Goal: Information Seeking & Learning: Find contact information

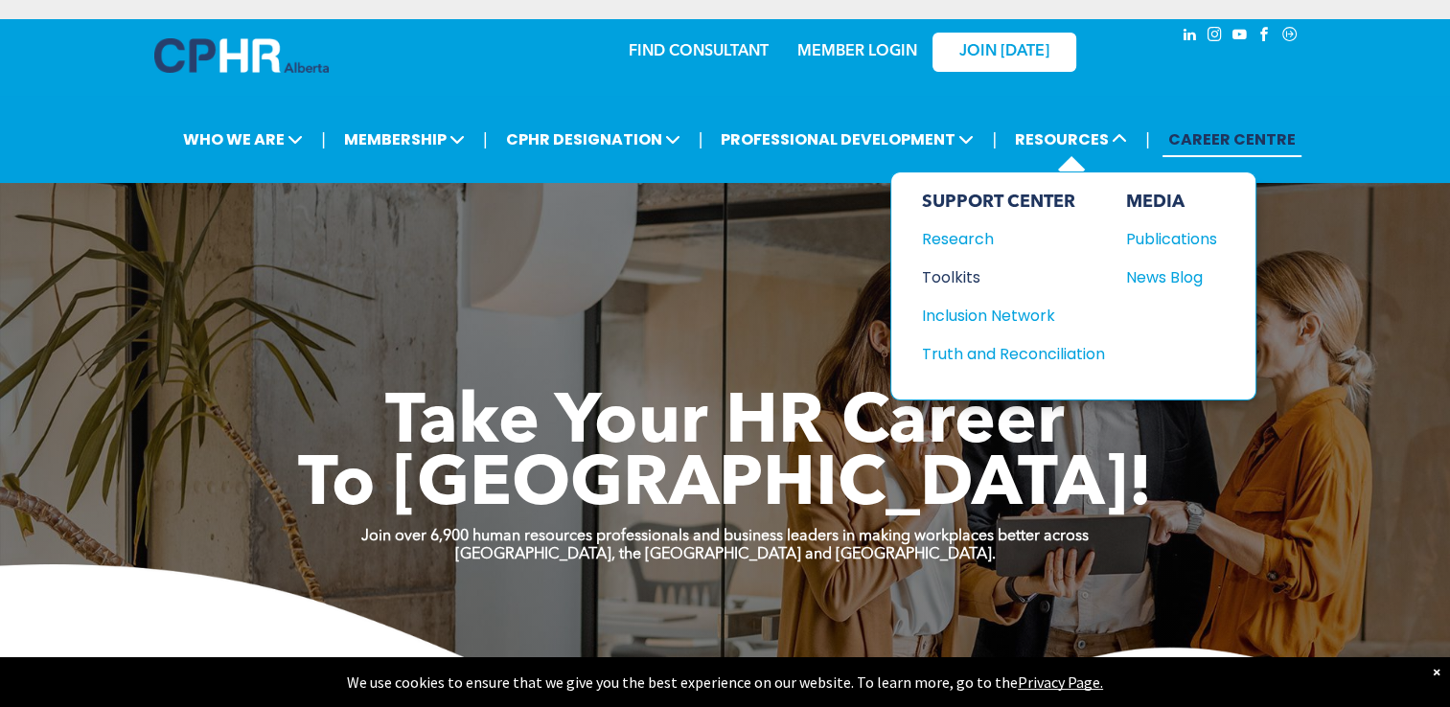
click at [956, 276] on div "Toolkits" at bounding box center [1004, 278] width 165 height 24
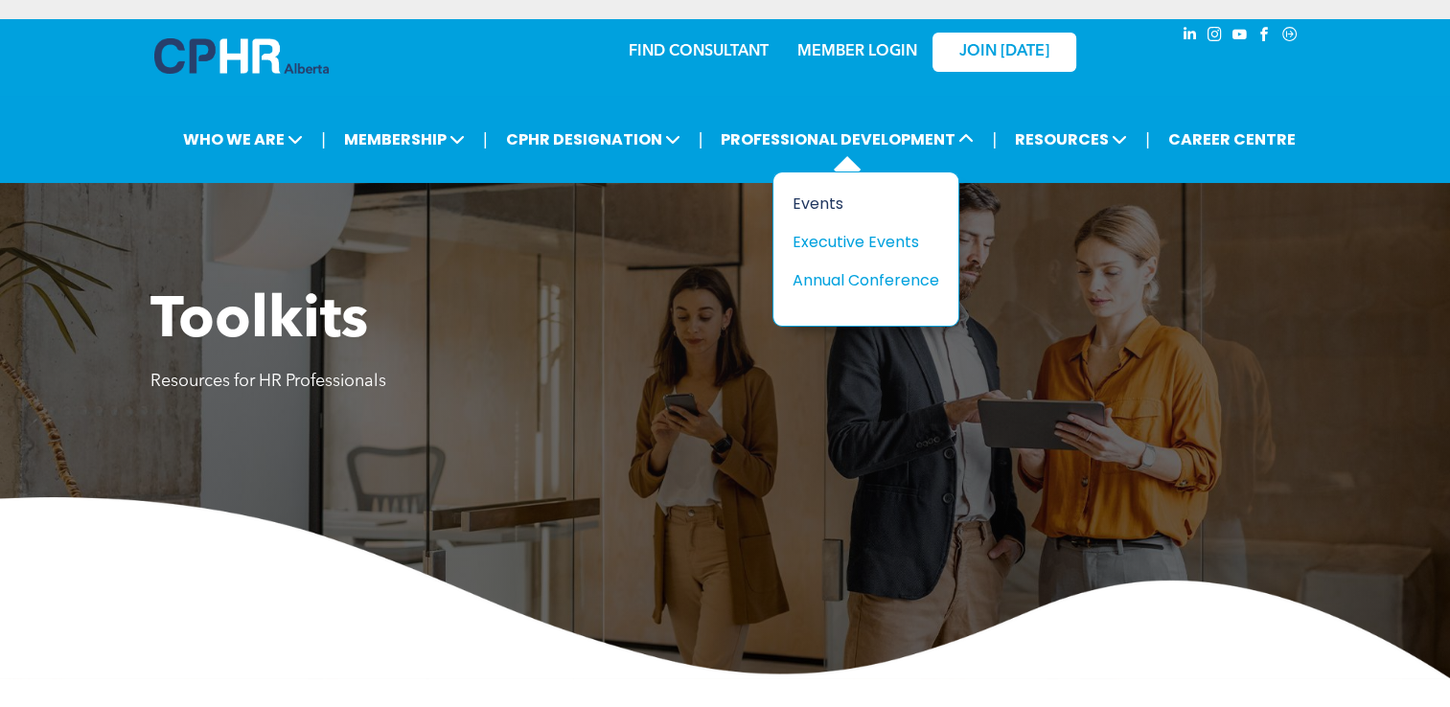
click at [815, 202] on div "Events" at bounding box center [859, 204] width 132 height 24
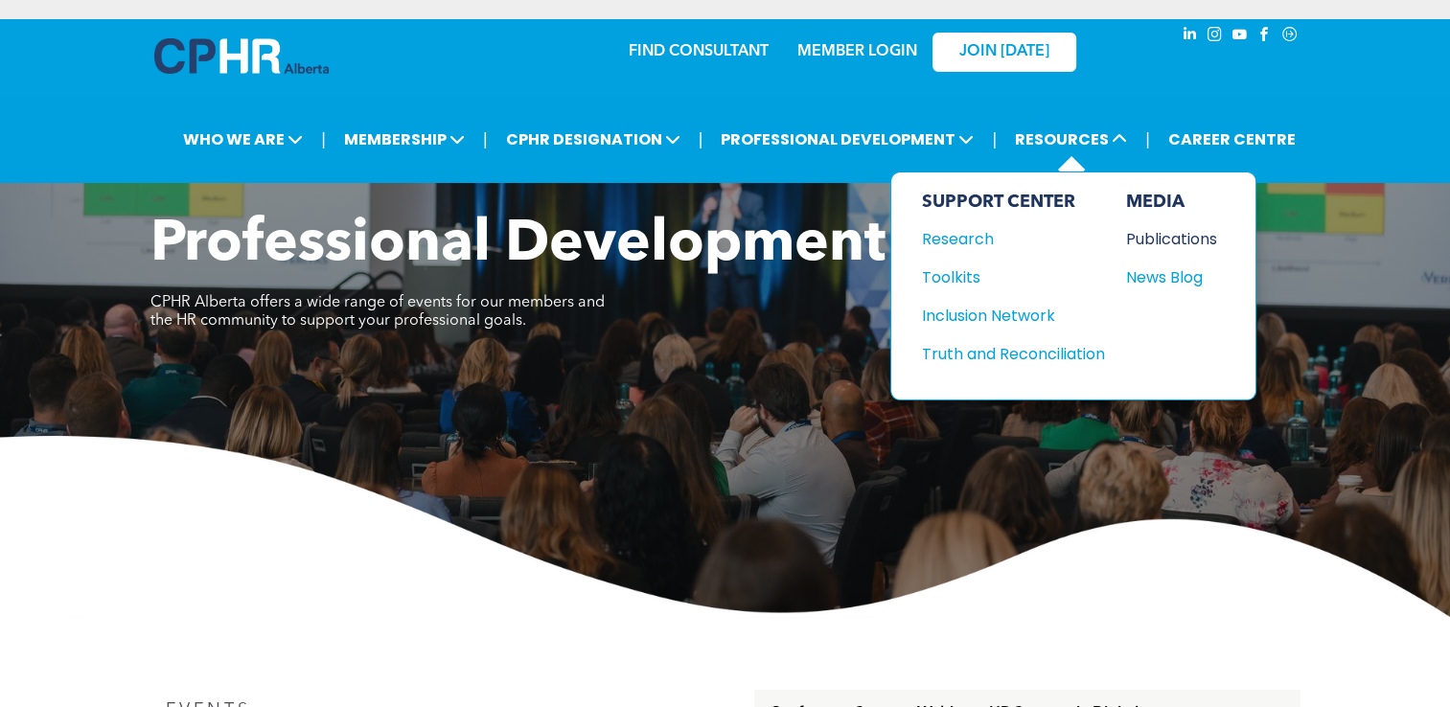
click at [1155, 239] on div "Publications" at bounding box center [1167, 239] width 82 height 24
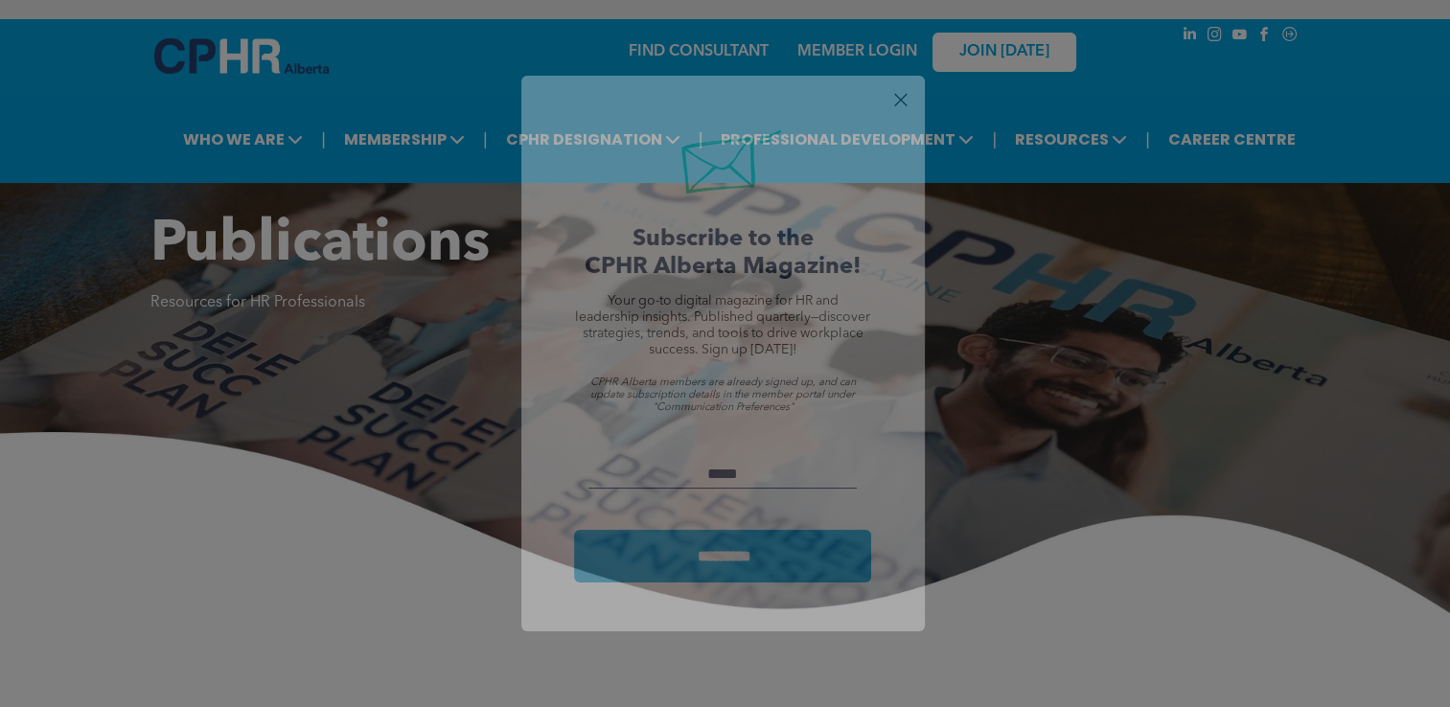
click at [903, 100] on div at bounding box center [901, 100] width 26 height 26
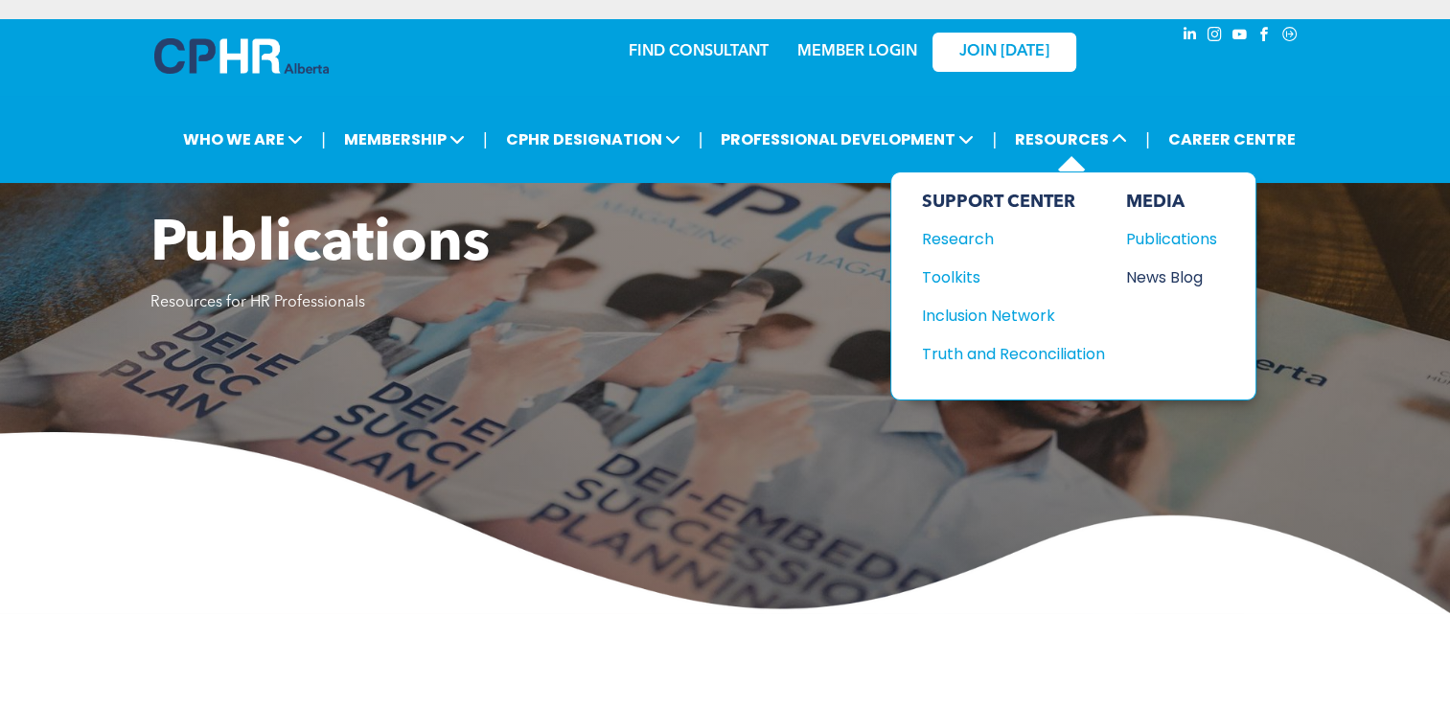
click at [1161, 270] on div "News Blog" at bounding box center [1167, 278] width 82 height 24
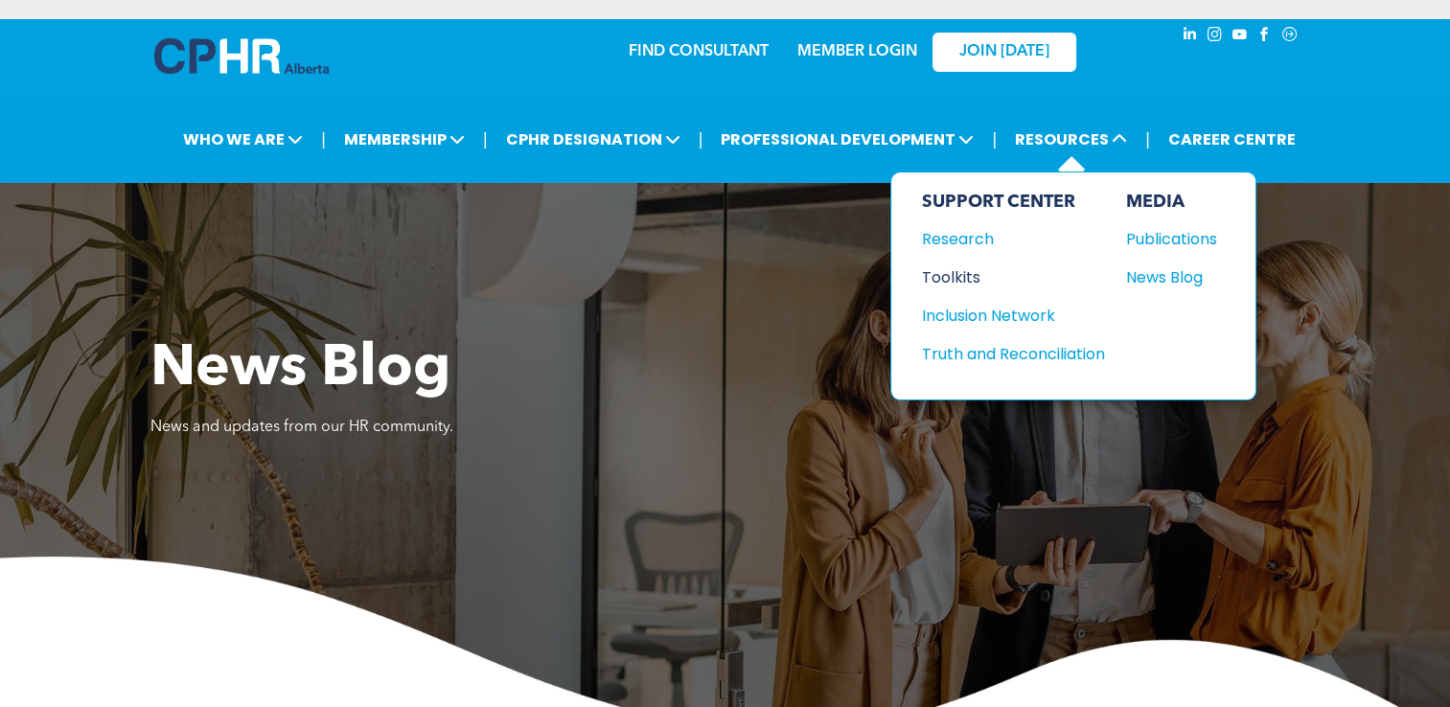
click at [964, 274] on div "Toolkits" at bounding box center [1004, 278] width 165 height 24
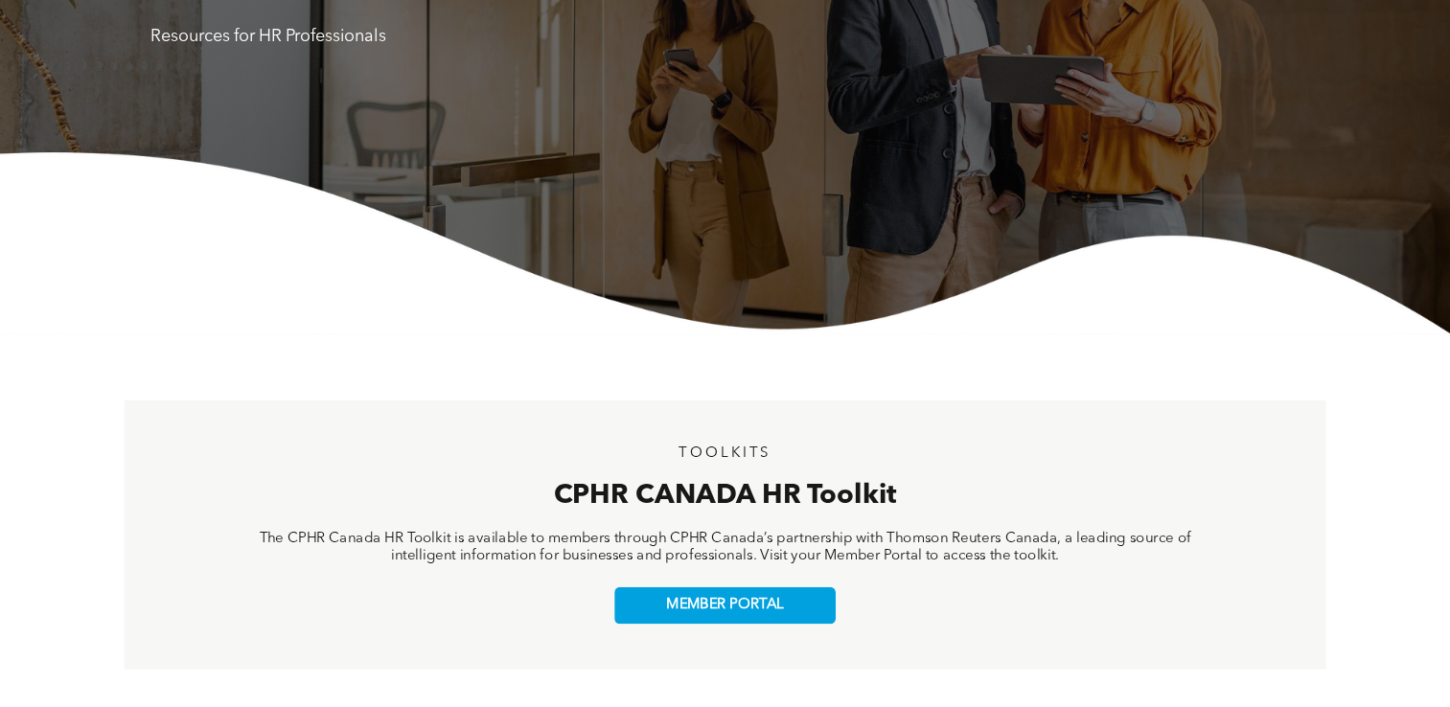
scroll to position [383, 0]
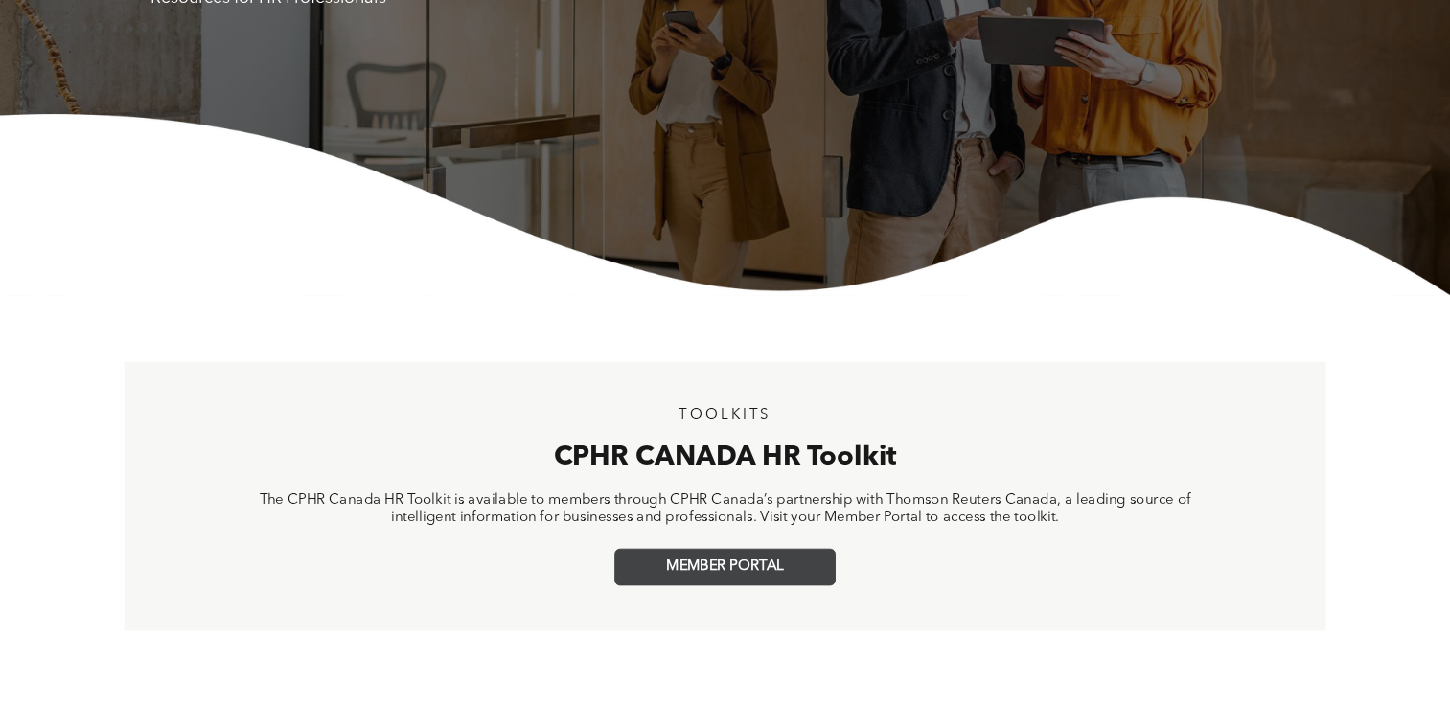
click at [766, 569] on span "MEMBER PORTAL" at bounding box center [724, 567] width 117 height 17
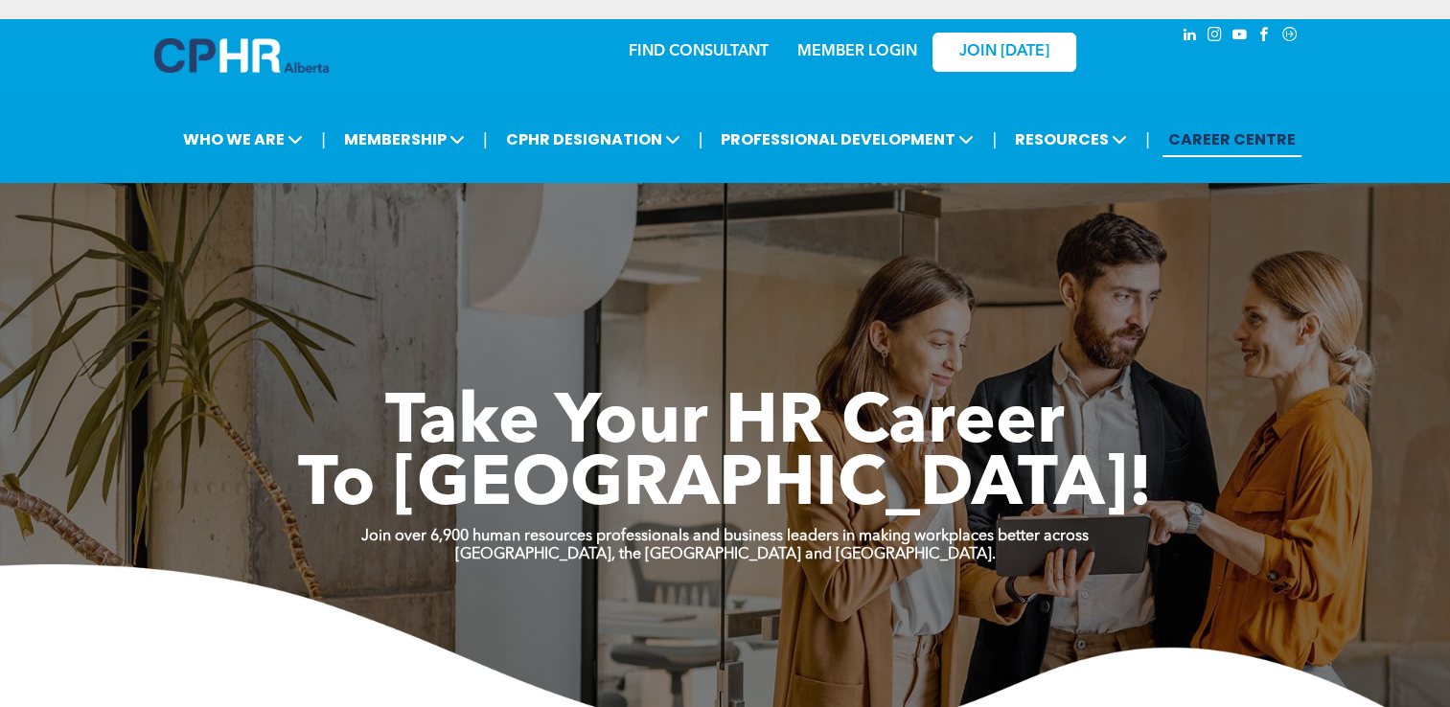
click at [714, 48] on link "FIND CONSULTANT" at bounding box center [699, 51] width 140 height 15
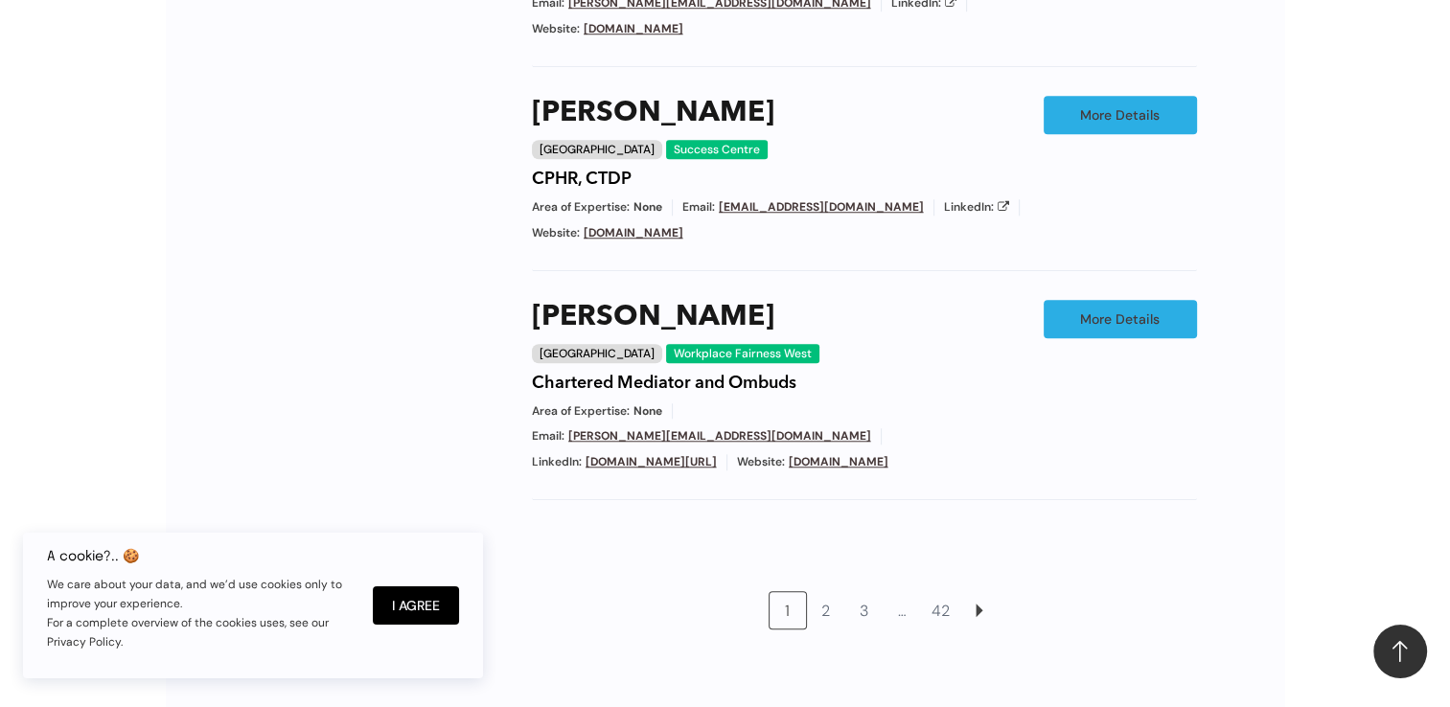
scroll to position [1726, 0]
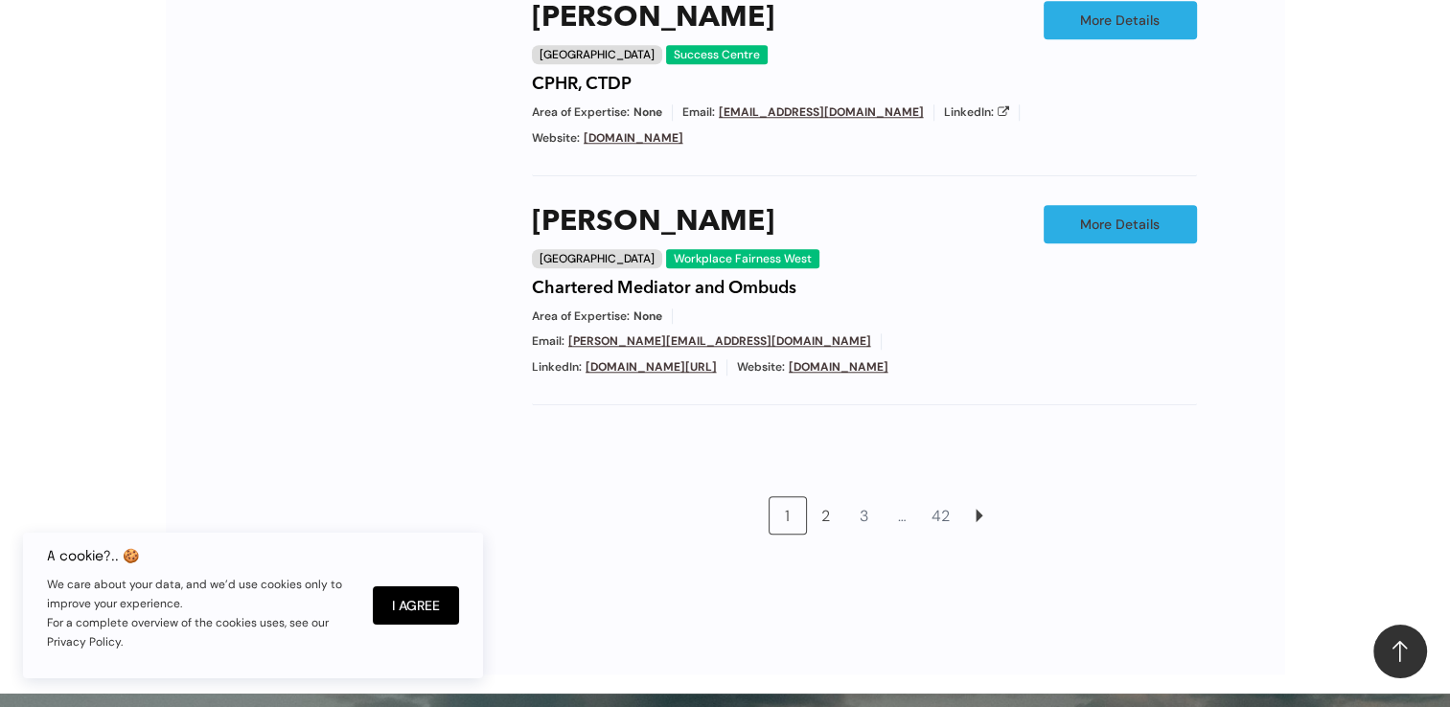
click at [825, 498] on link "2" at bounding box center [826, 516] width 36 height 36
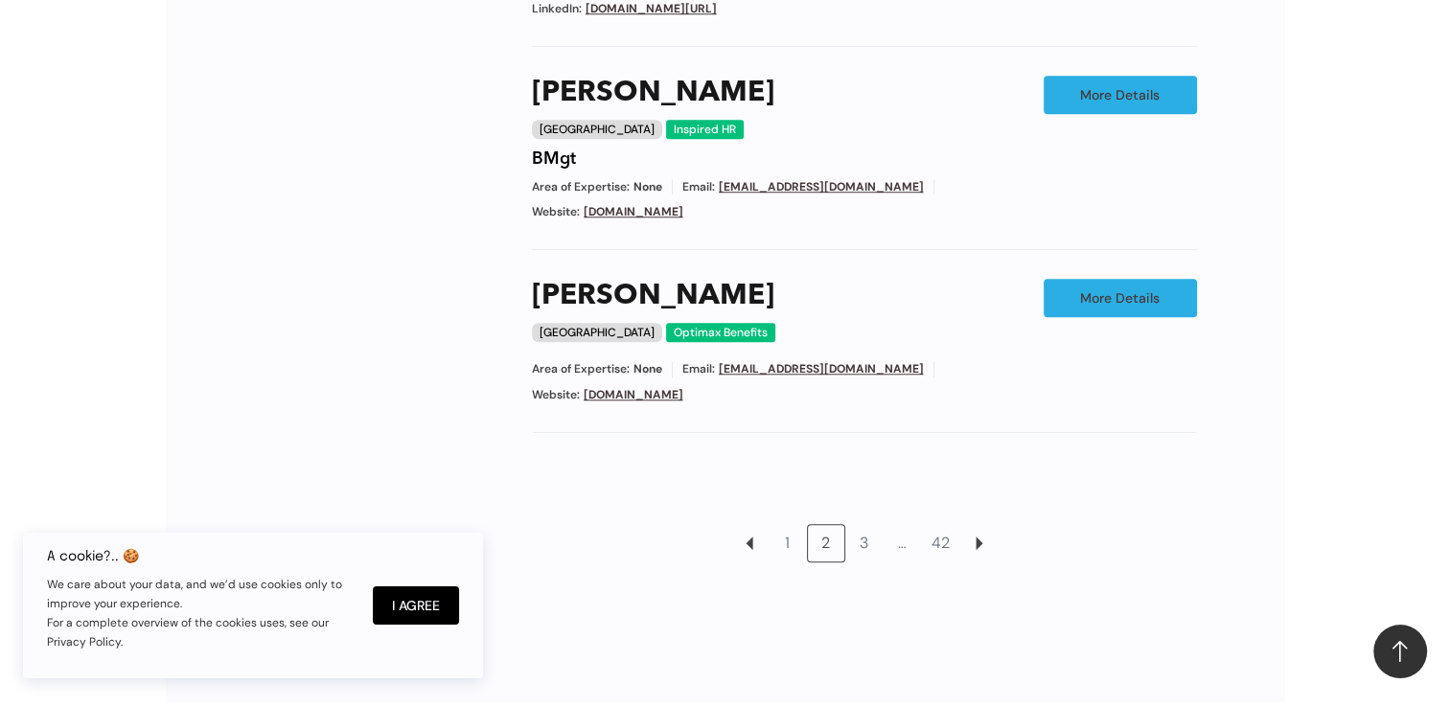
scroll to position [1705, 0]
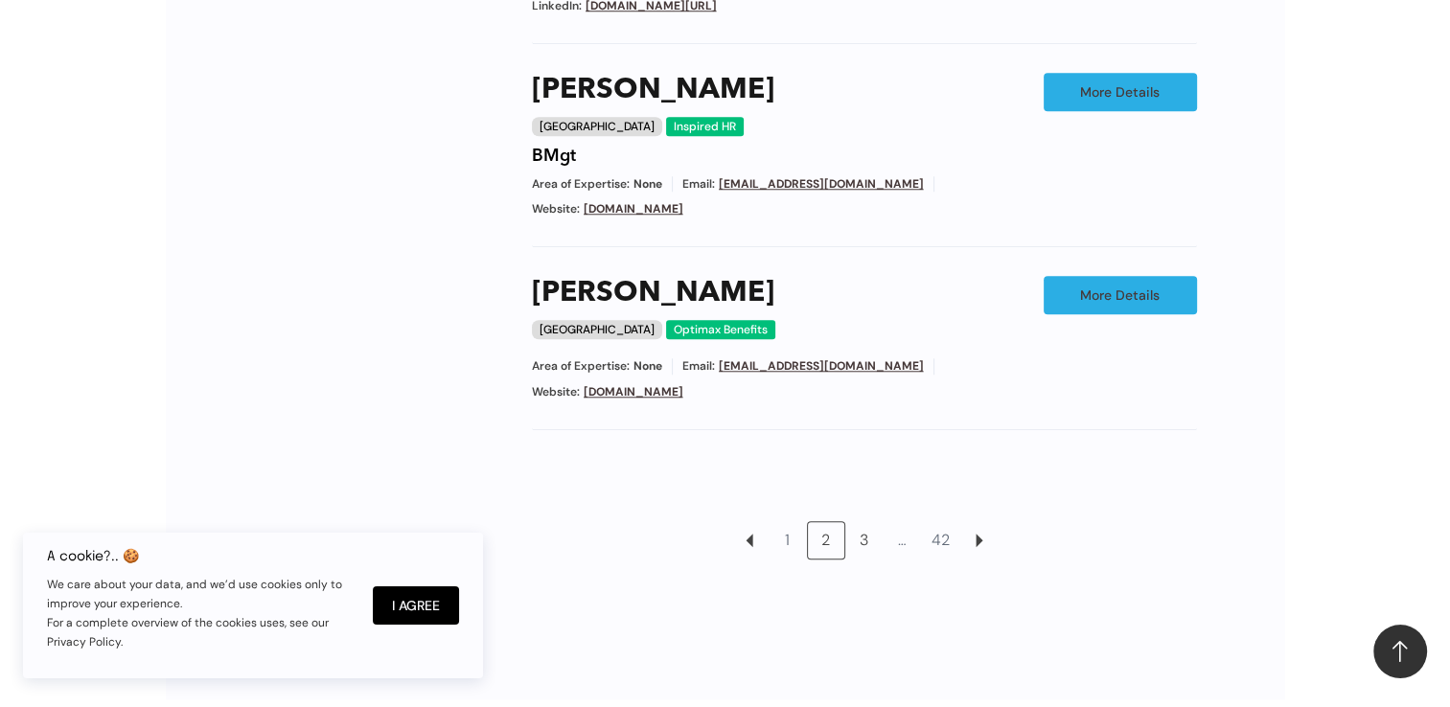
click at [865, 522] on link "3" at bounding box center [864, 540] width 36 height 36
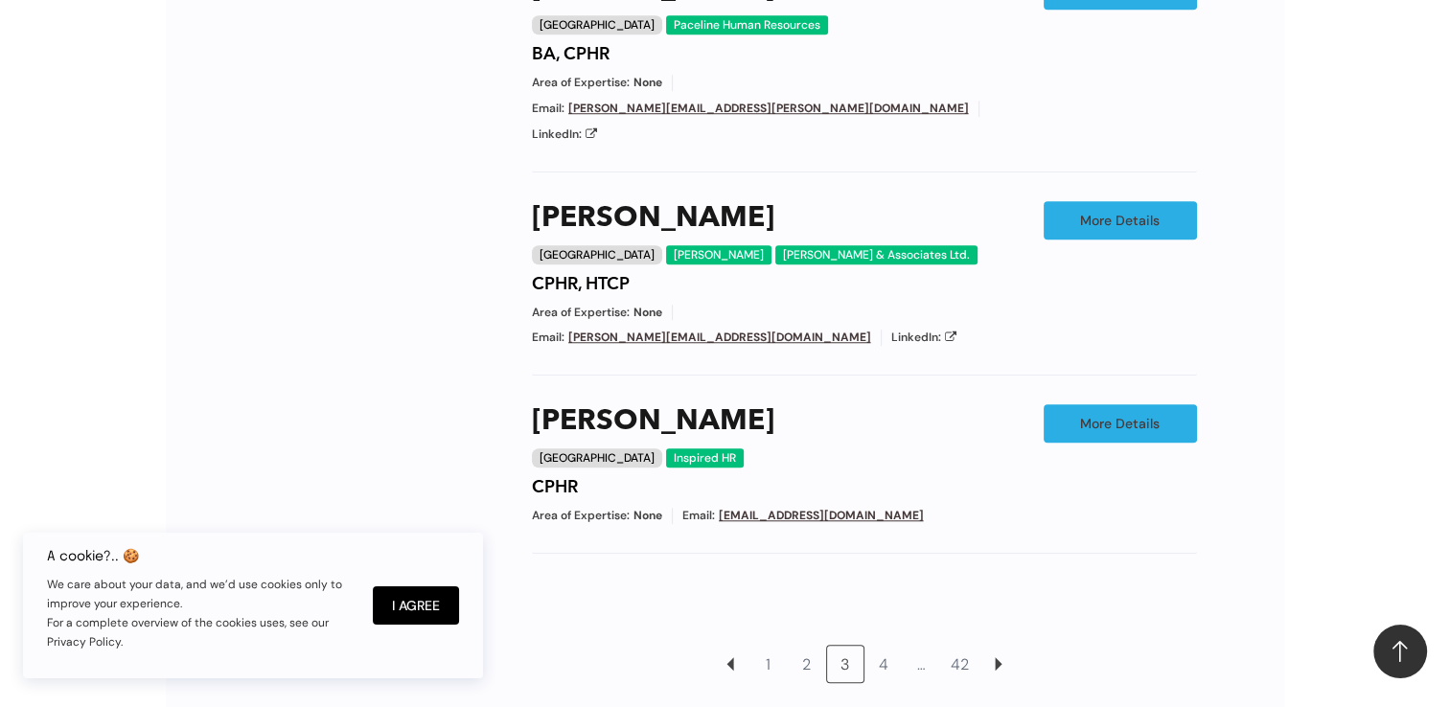
scroll to position [1705, 0]
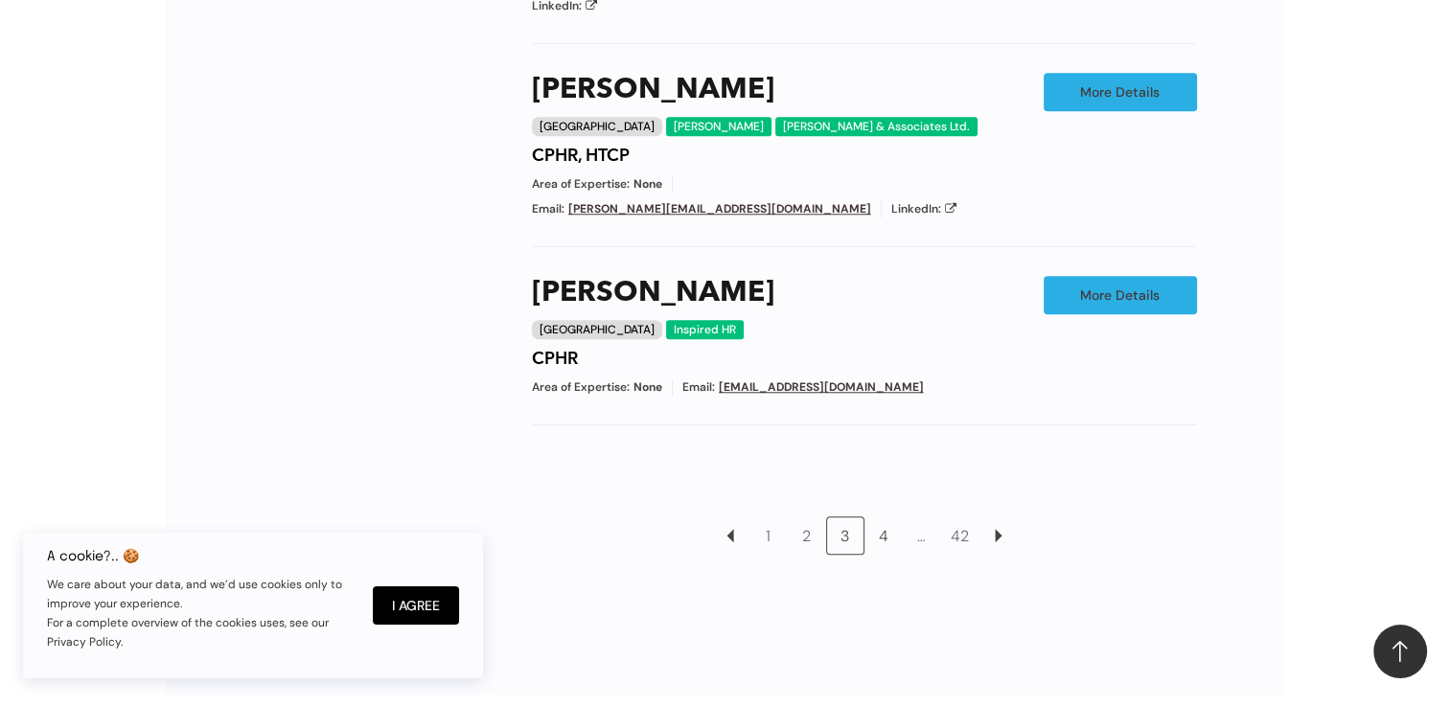
click at [883, 518] on link "4" at bounding box center [884, 536] width 36 height 36
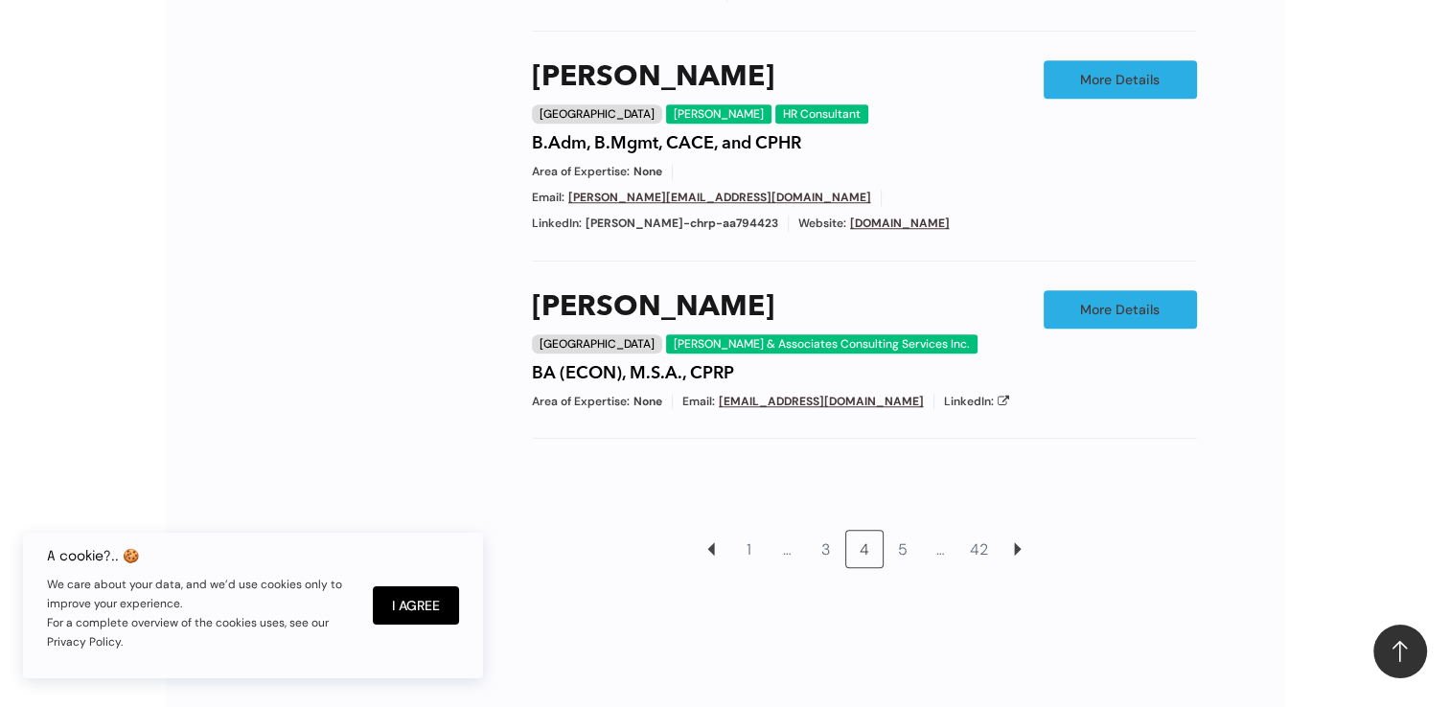
scroll to position [1610, 0]
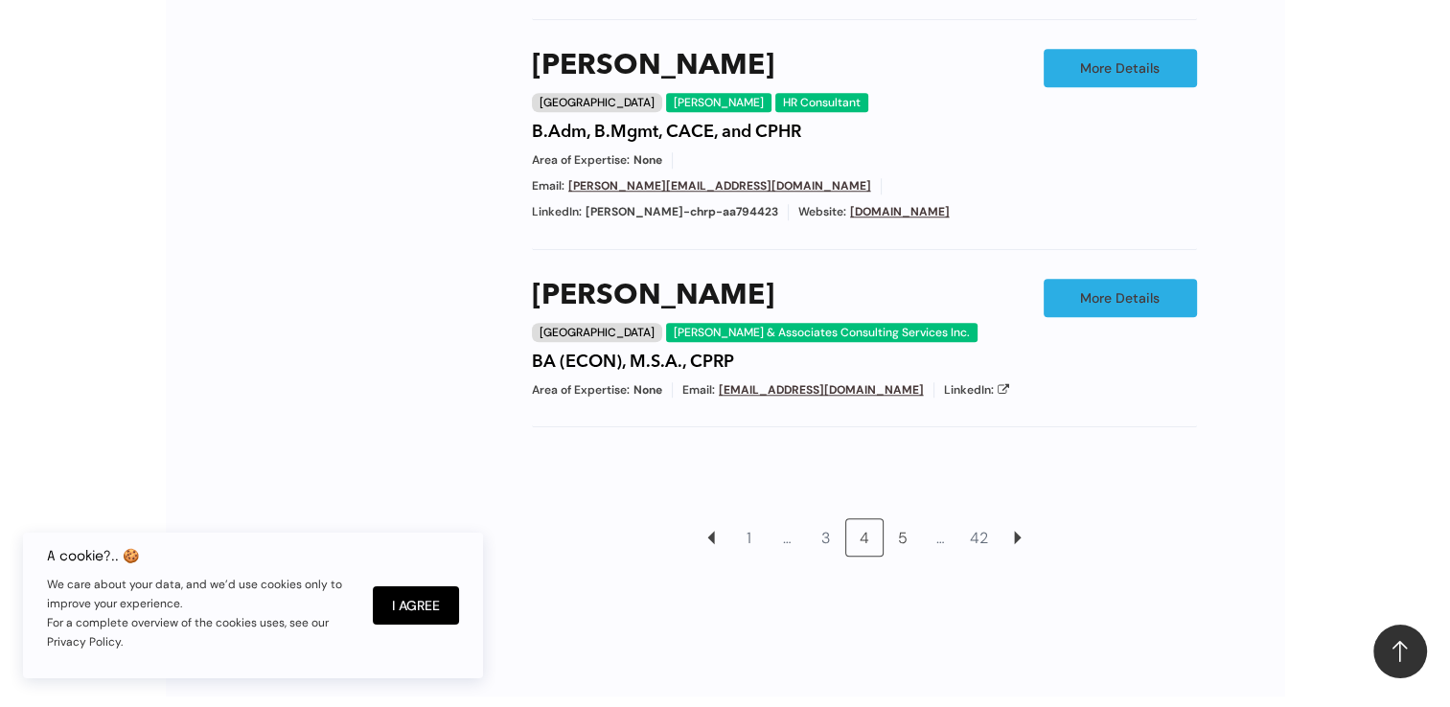
click at [902, 520] on link "5" at bounding box center [903, 538] width 36 height 36
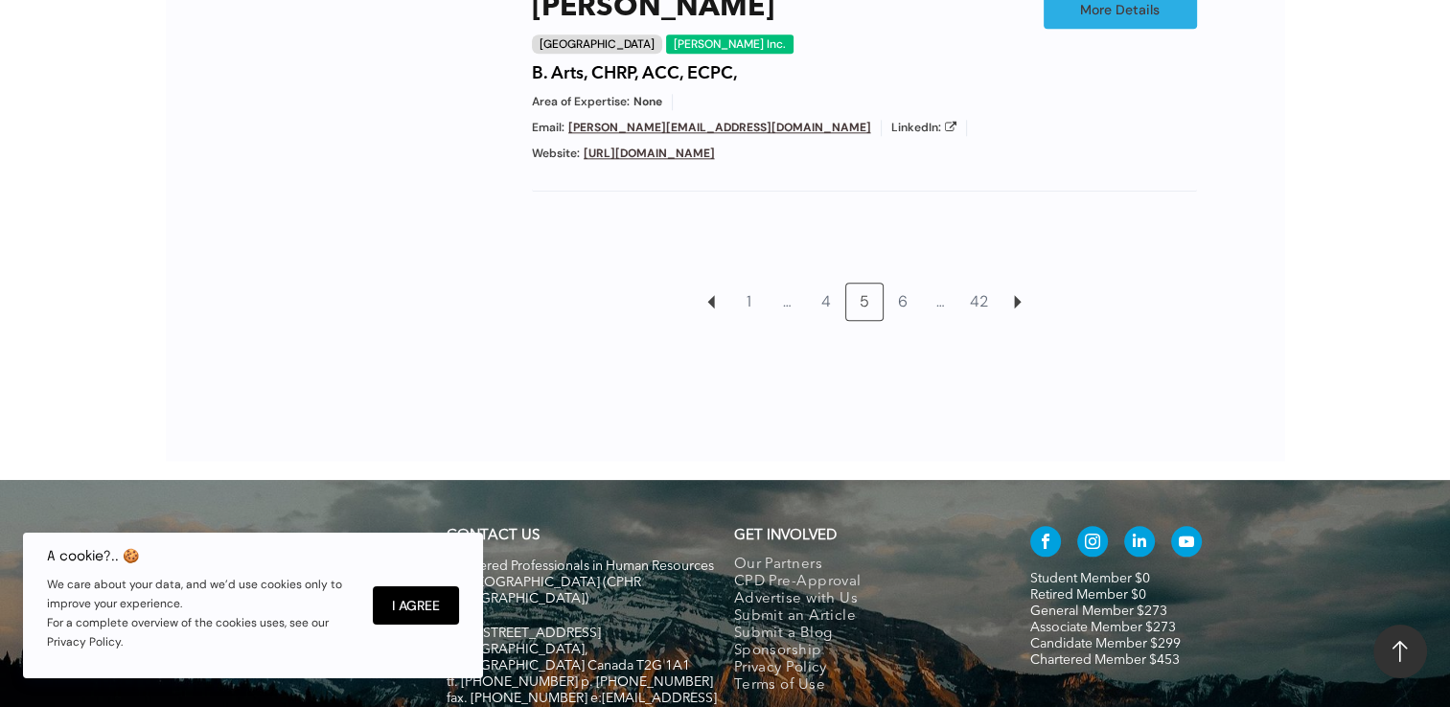
scroll to position [2185, 0]
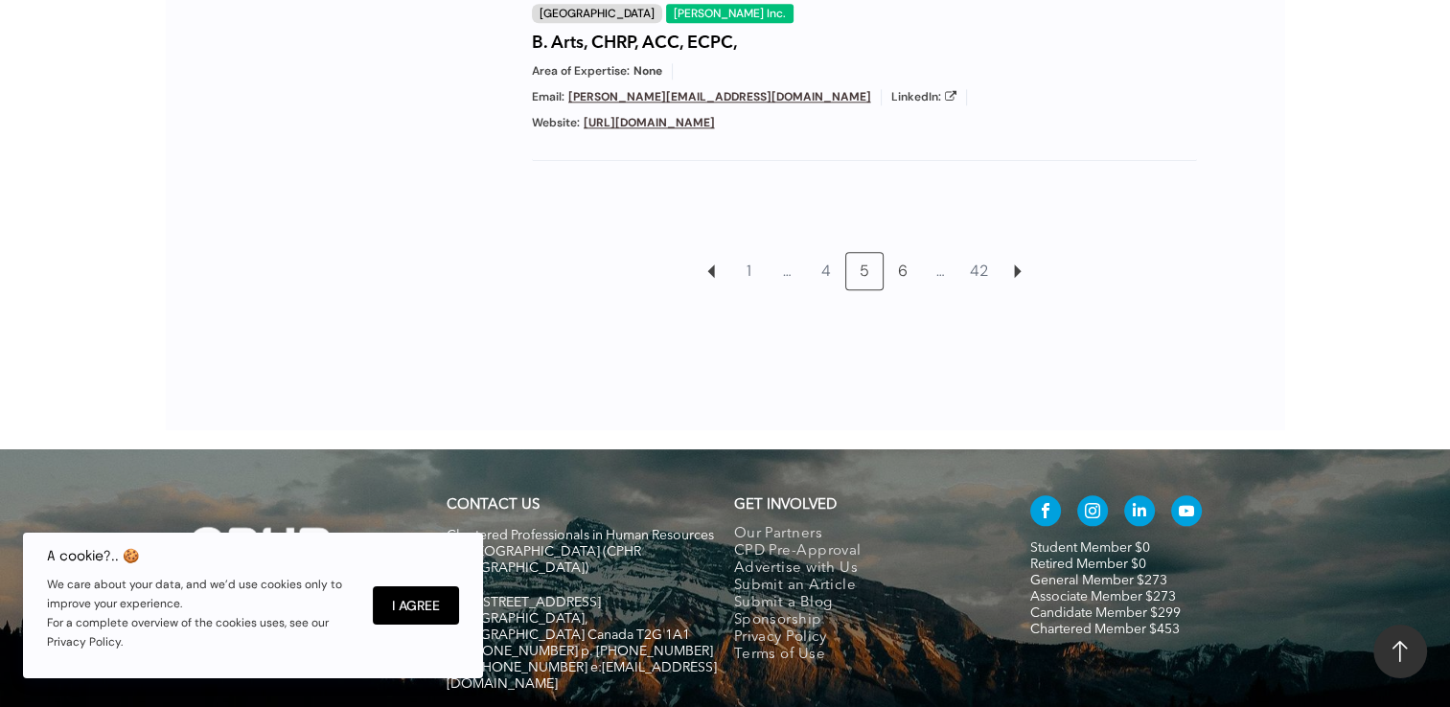
click at [902, 269] on link "6" at bounding box center [903, 271] width 36 height 36
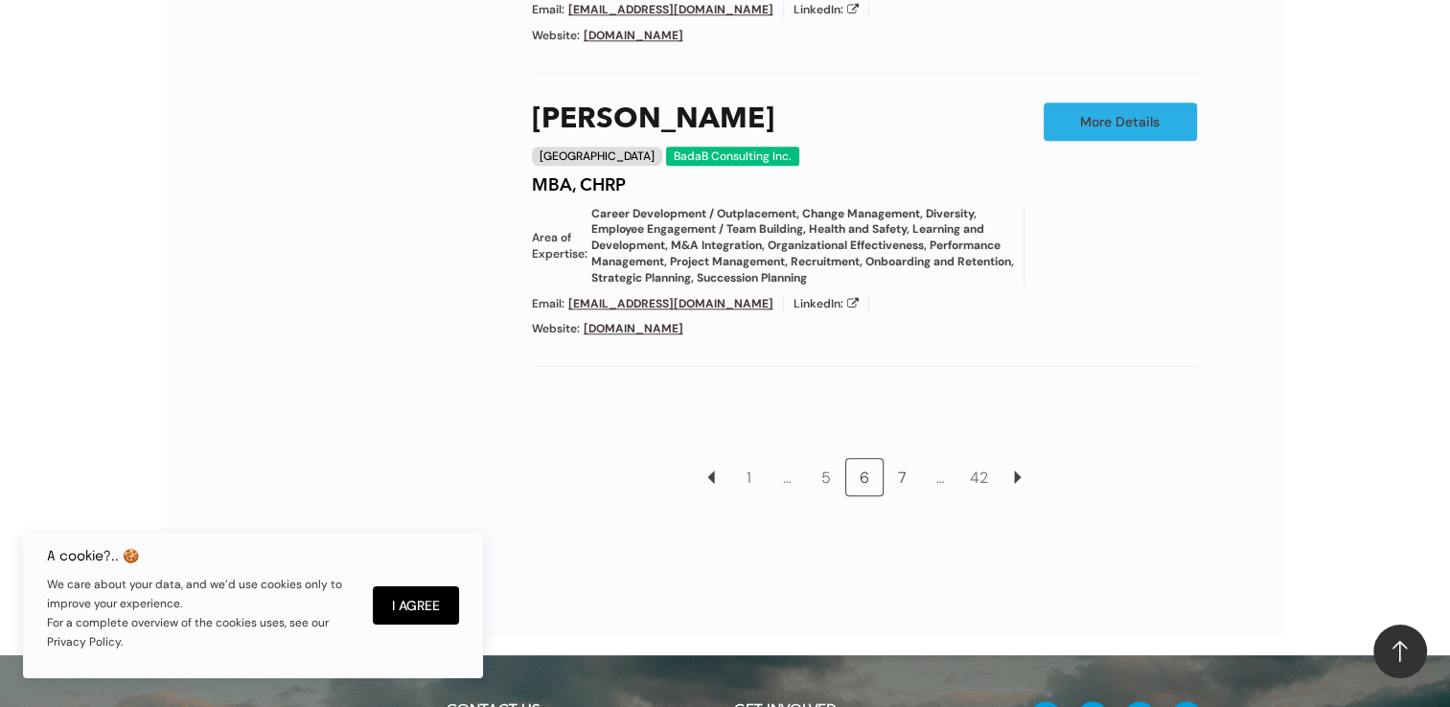
click at [907, 459] on link "7" at bounding box center [903, 477] width 36 height 36
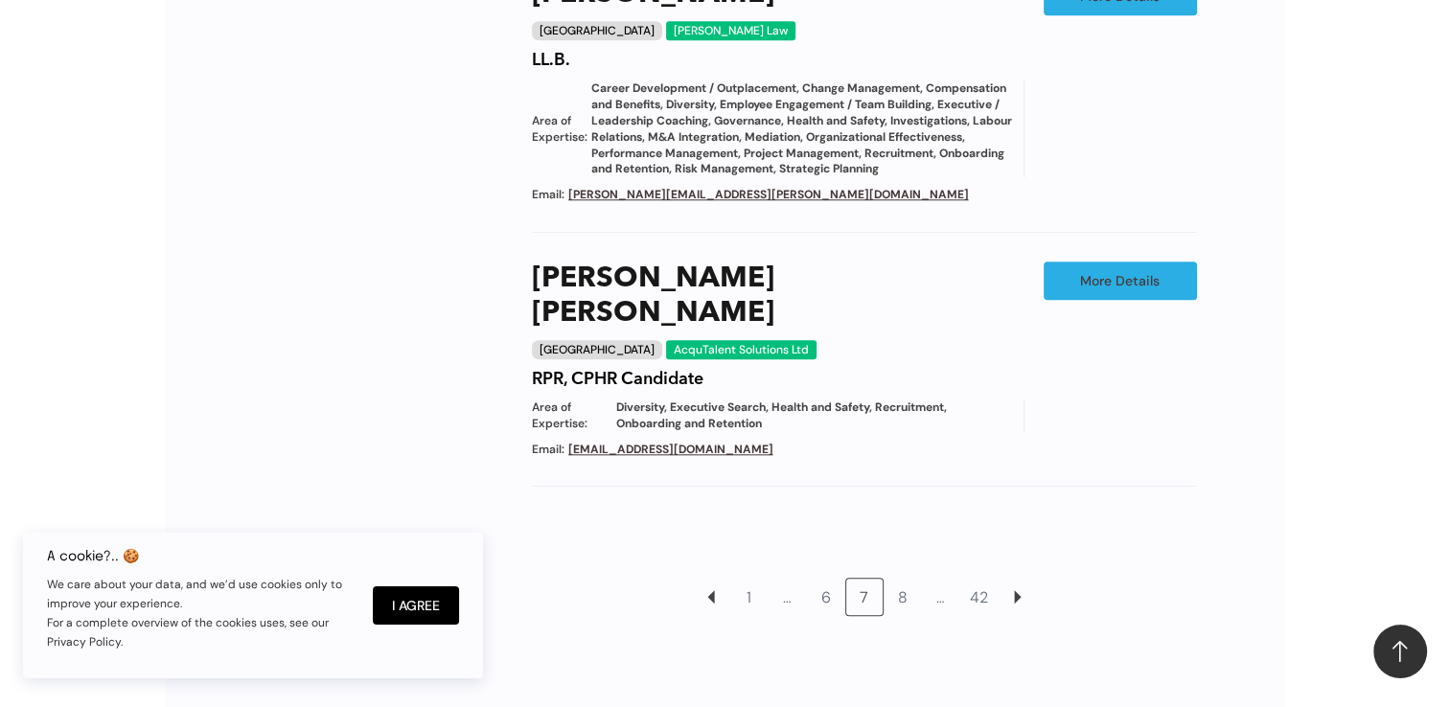
scroll to position [2281, 0]
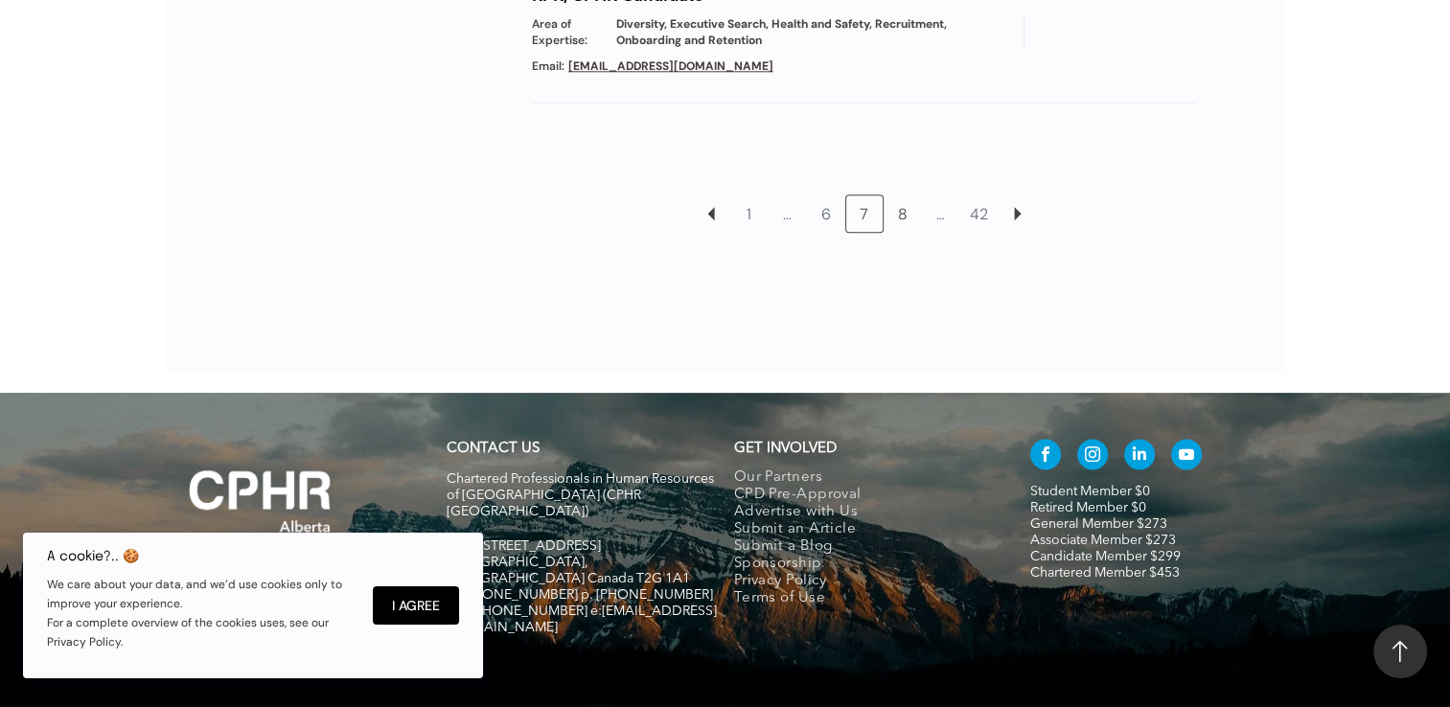
click at [909, 196] on link "8" at bounding box center [903, 214] width 36 height 36
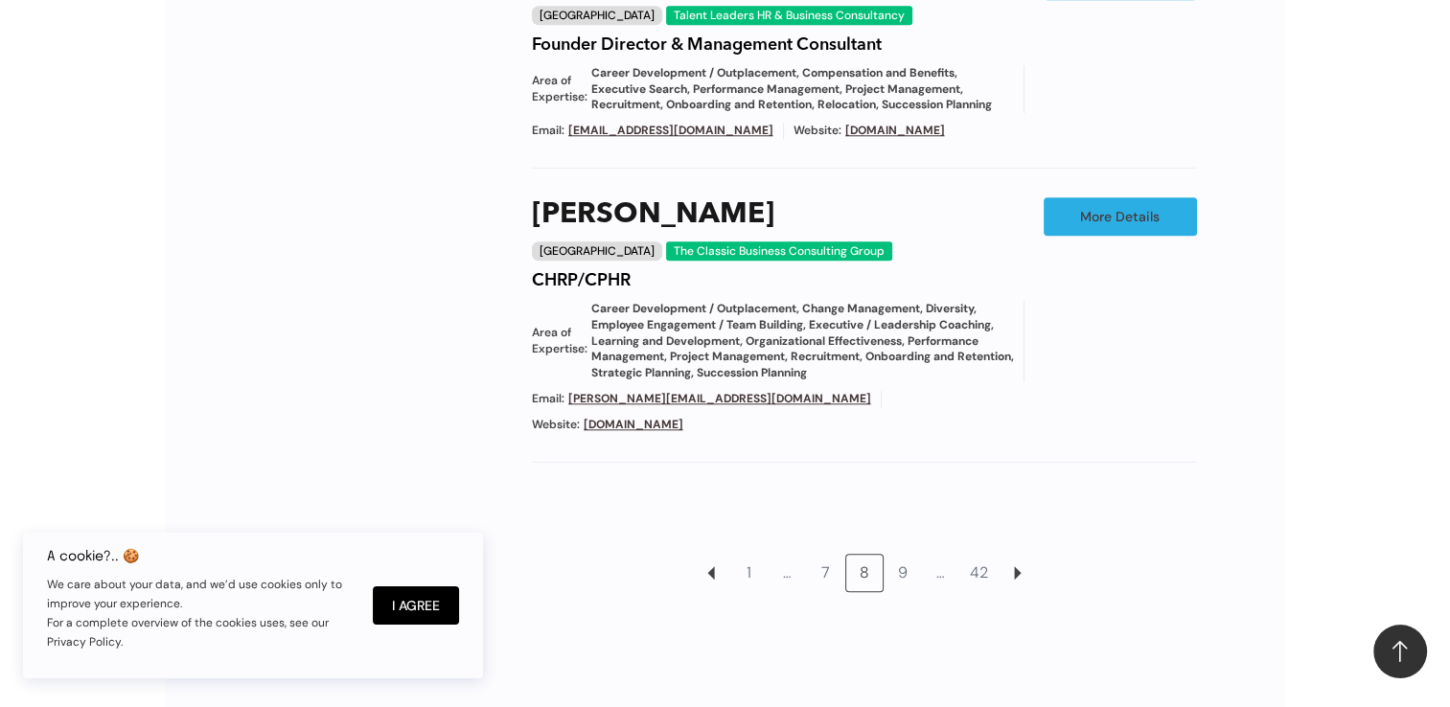
scroll to position [1993, 0]
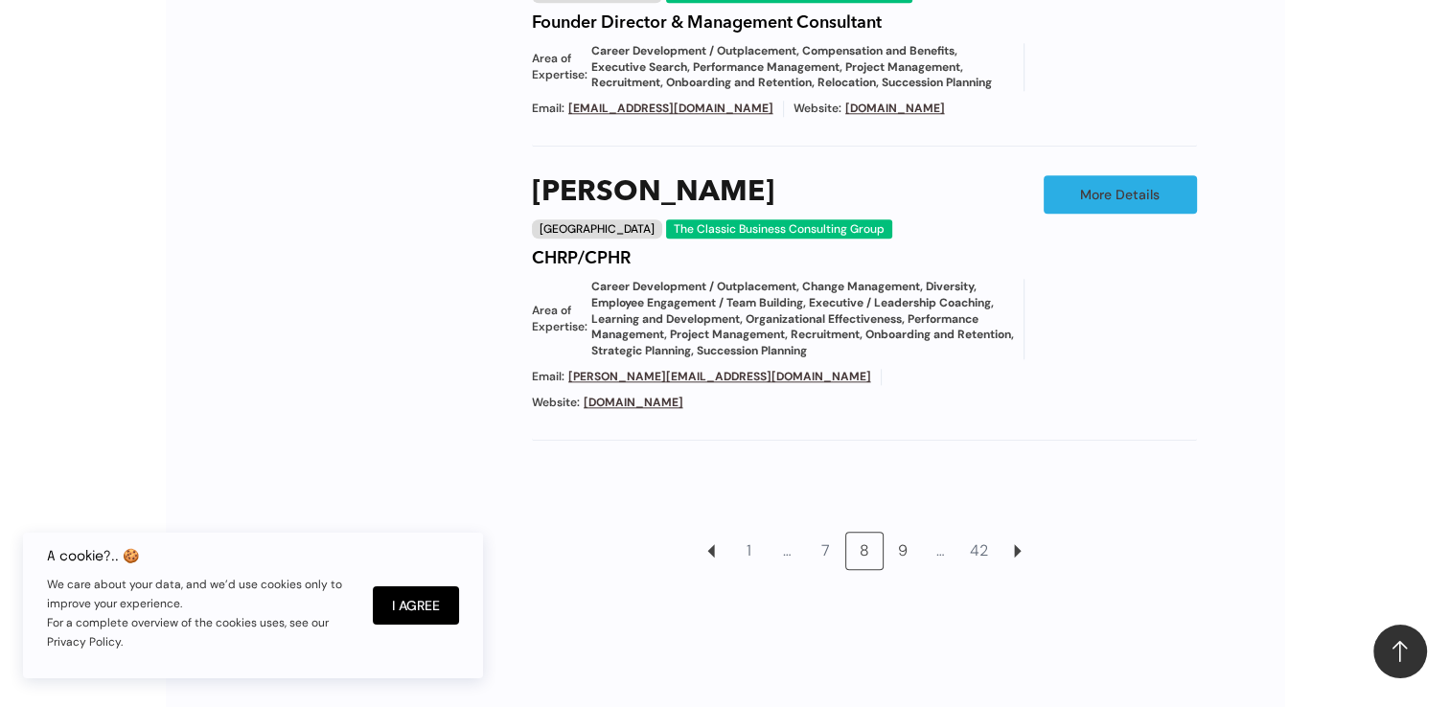
click at [906, 533] on link "9" at bounding box center [903, 551] width 36 height 36
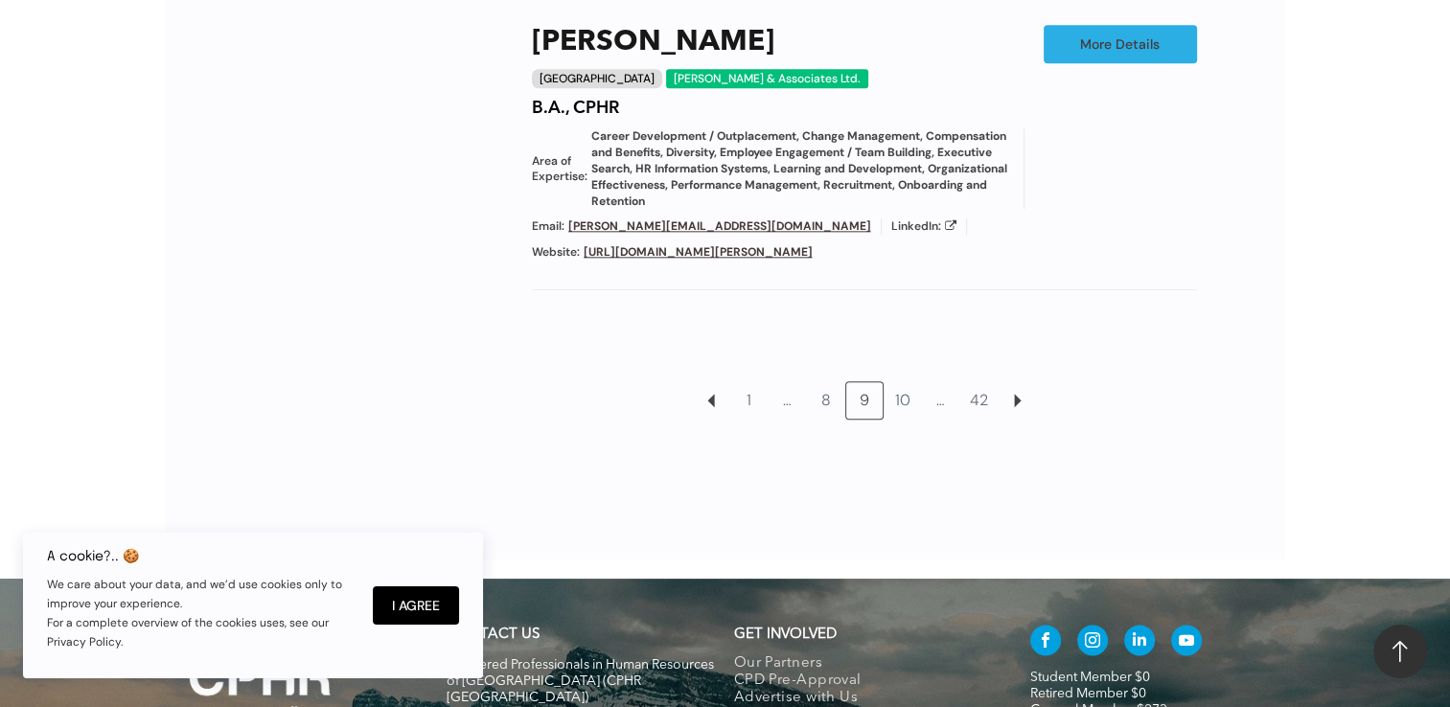
scroll to position [2183, 0]
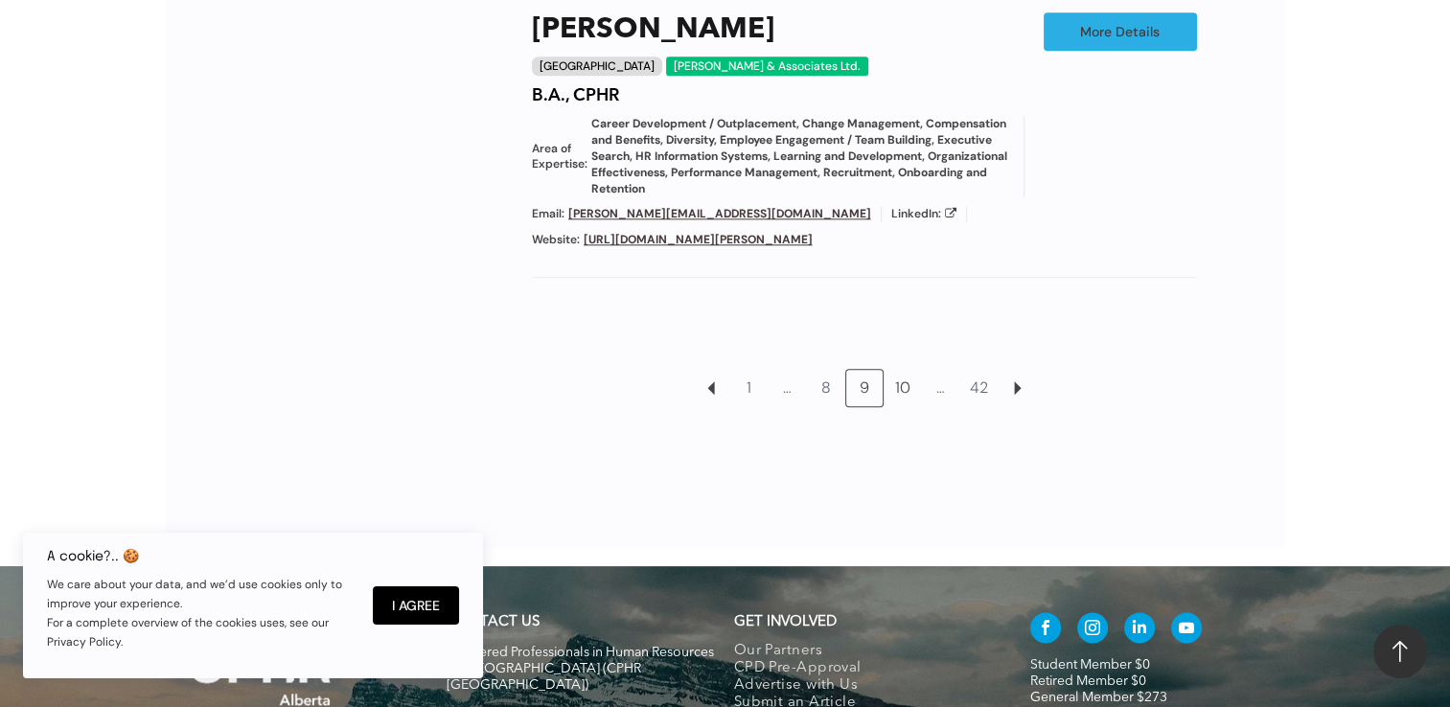
click at [906, 373] on link "10" at bounding box center [903, 388] width 36 height 36
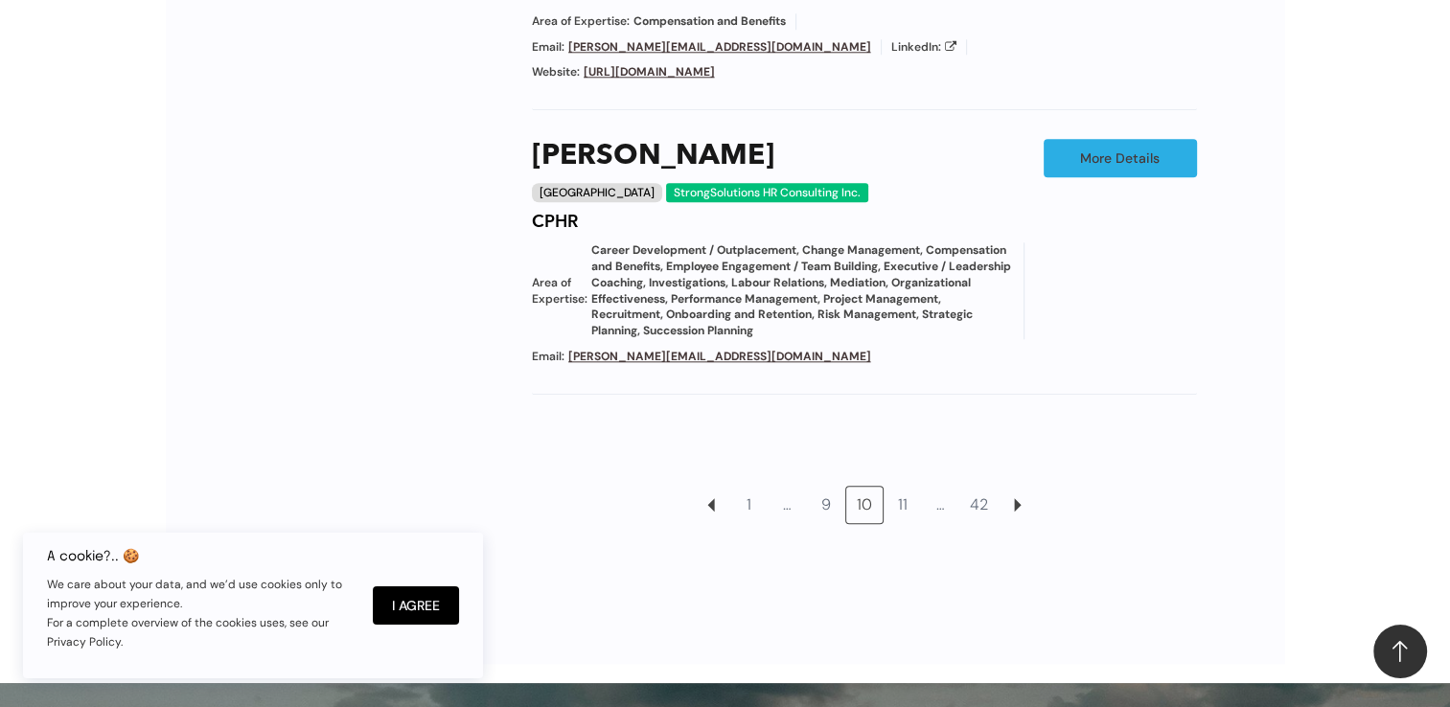
scroll to position [2089, 0]
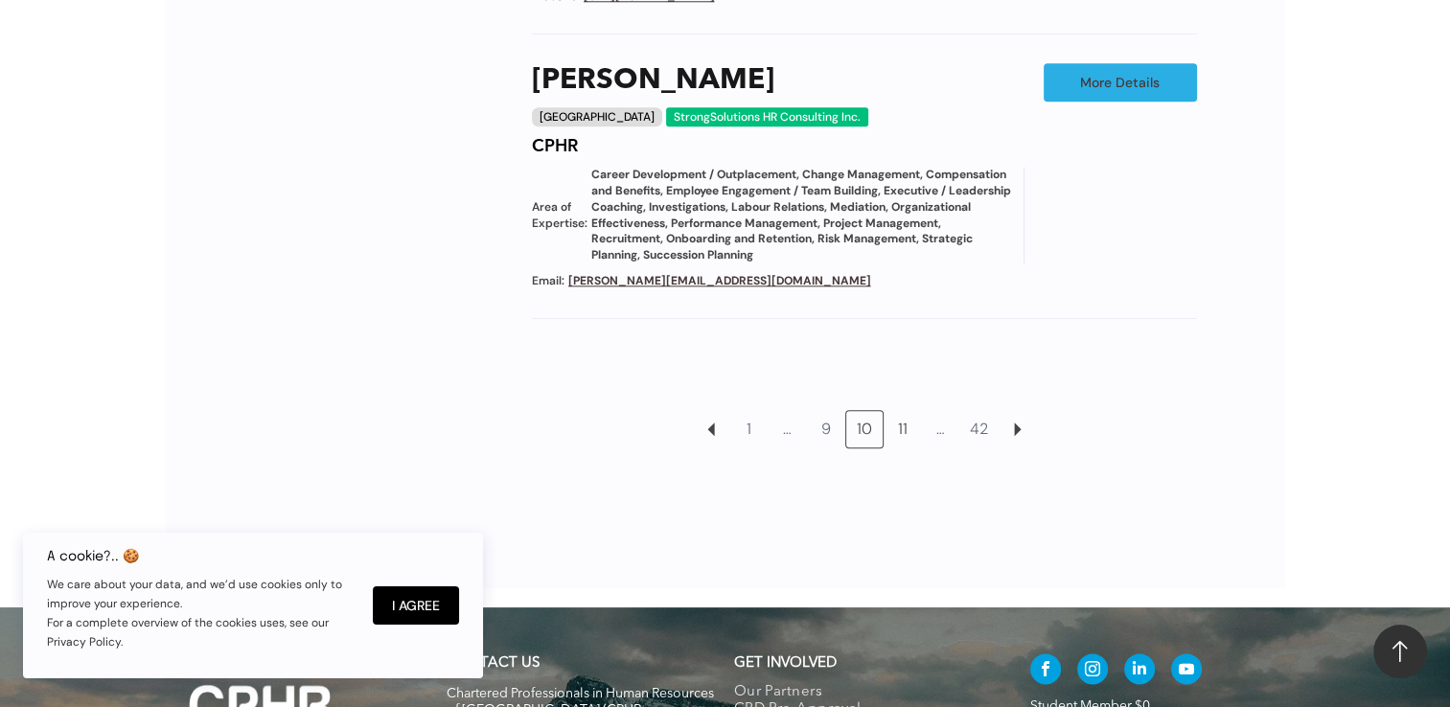
click at [906, 434] on link "11" at bounding box center [903, 429] width 36 height 36
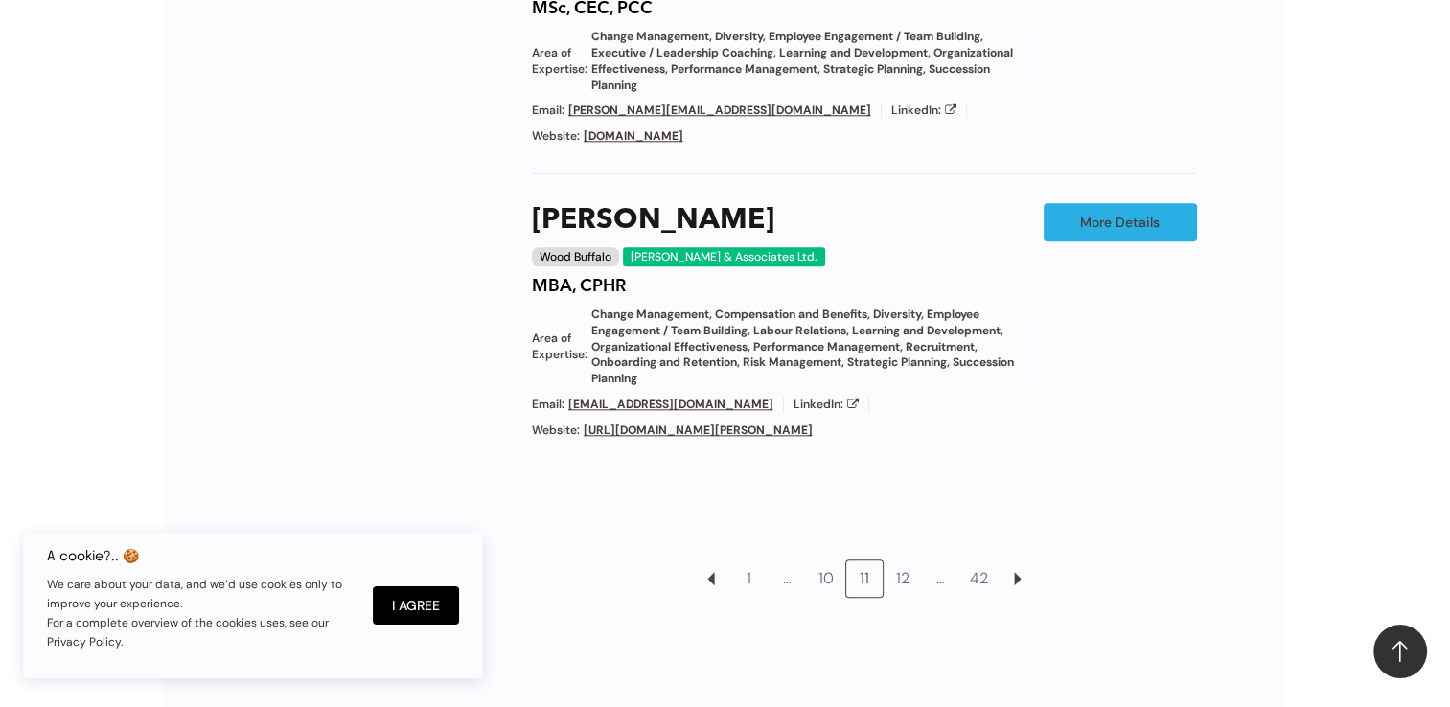
scroll to position [2089, 0]
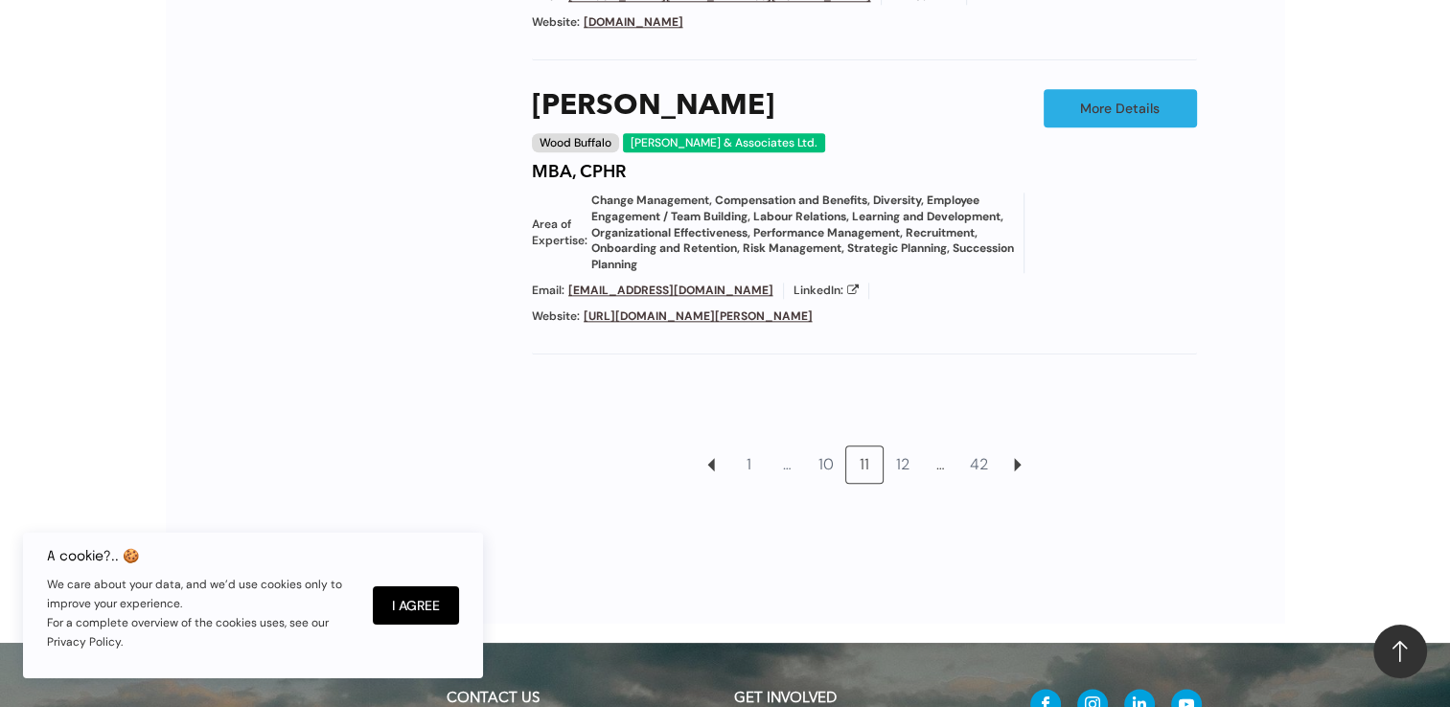
click at [907, 447] on link "12" at bounding box center [903, 465] width 36 height 36
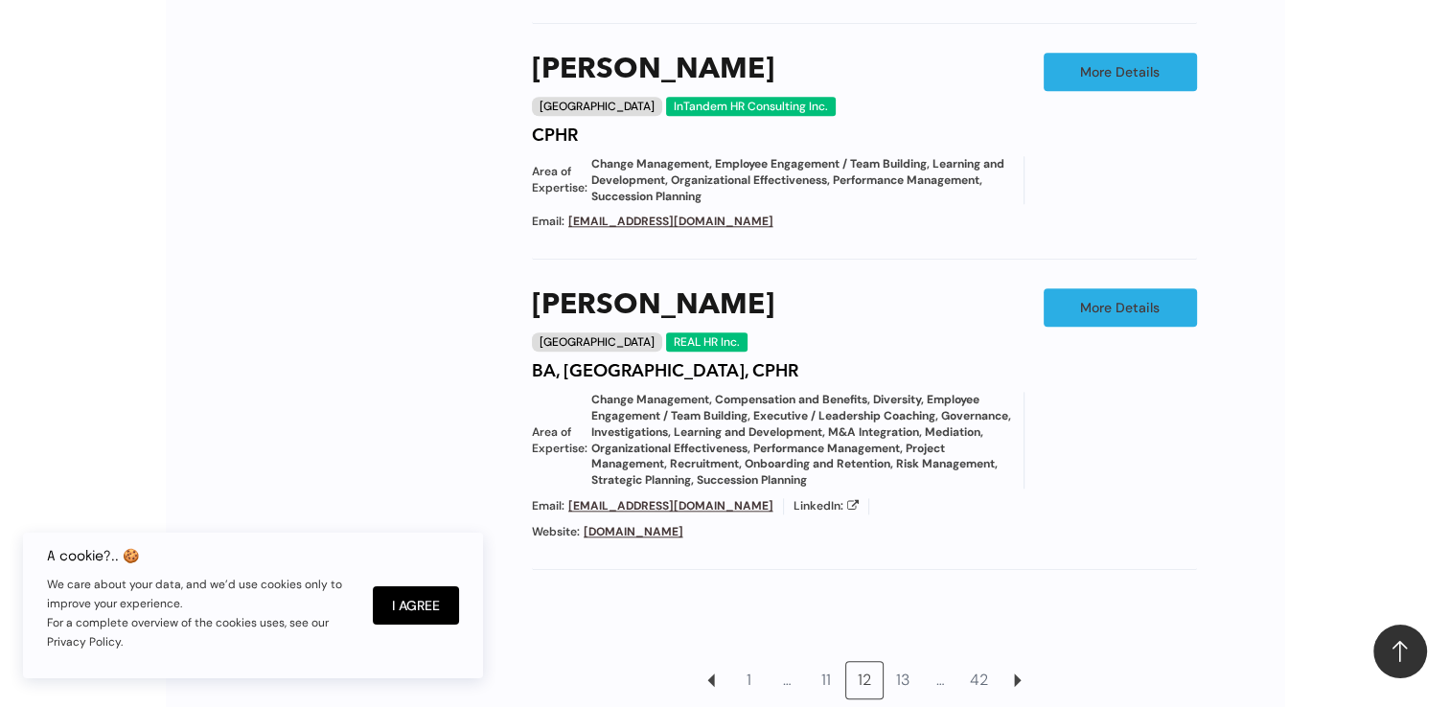
scroll to position [1993, 0]
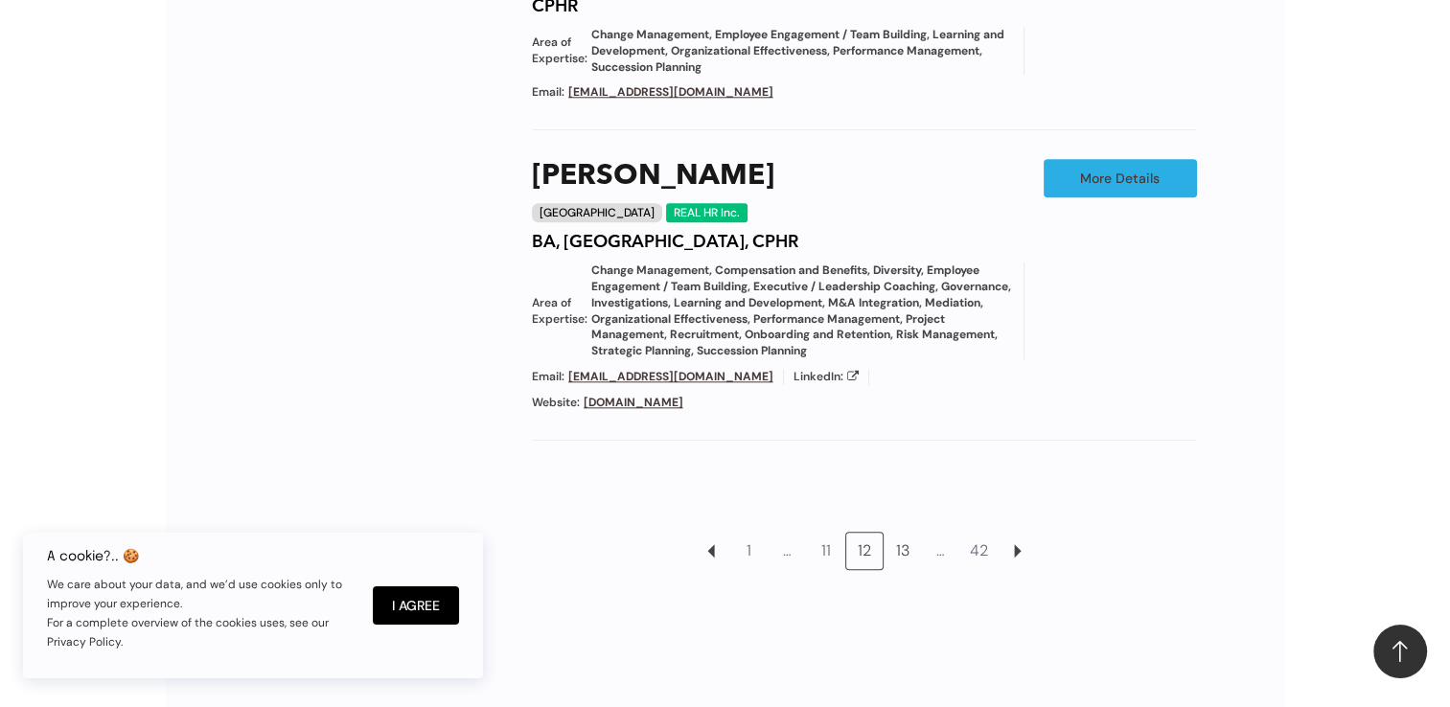
click at [901, 533] on link "13" at bounding box center [903, 551] width 36 height 36
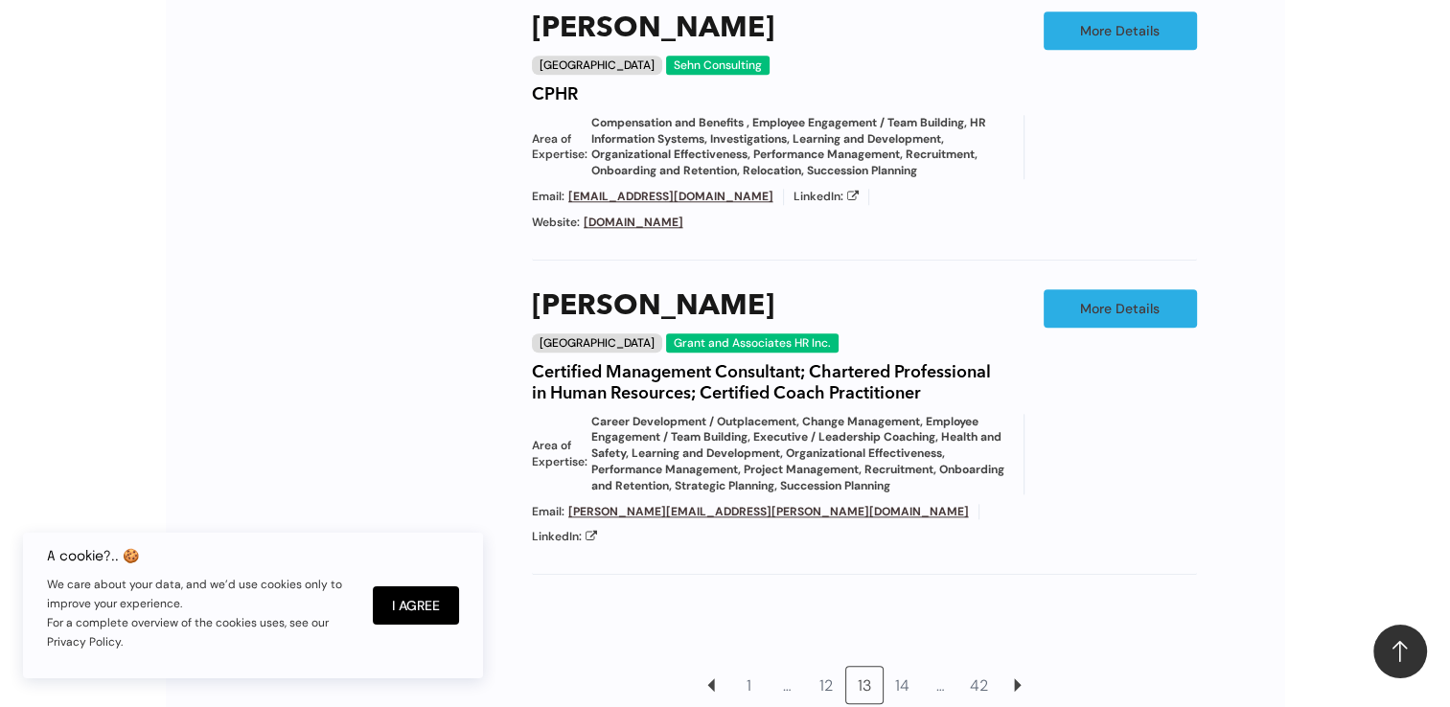
scroll to position [1993, 0]
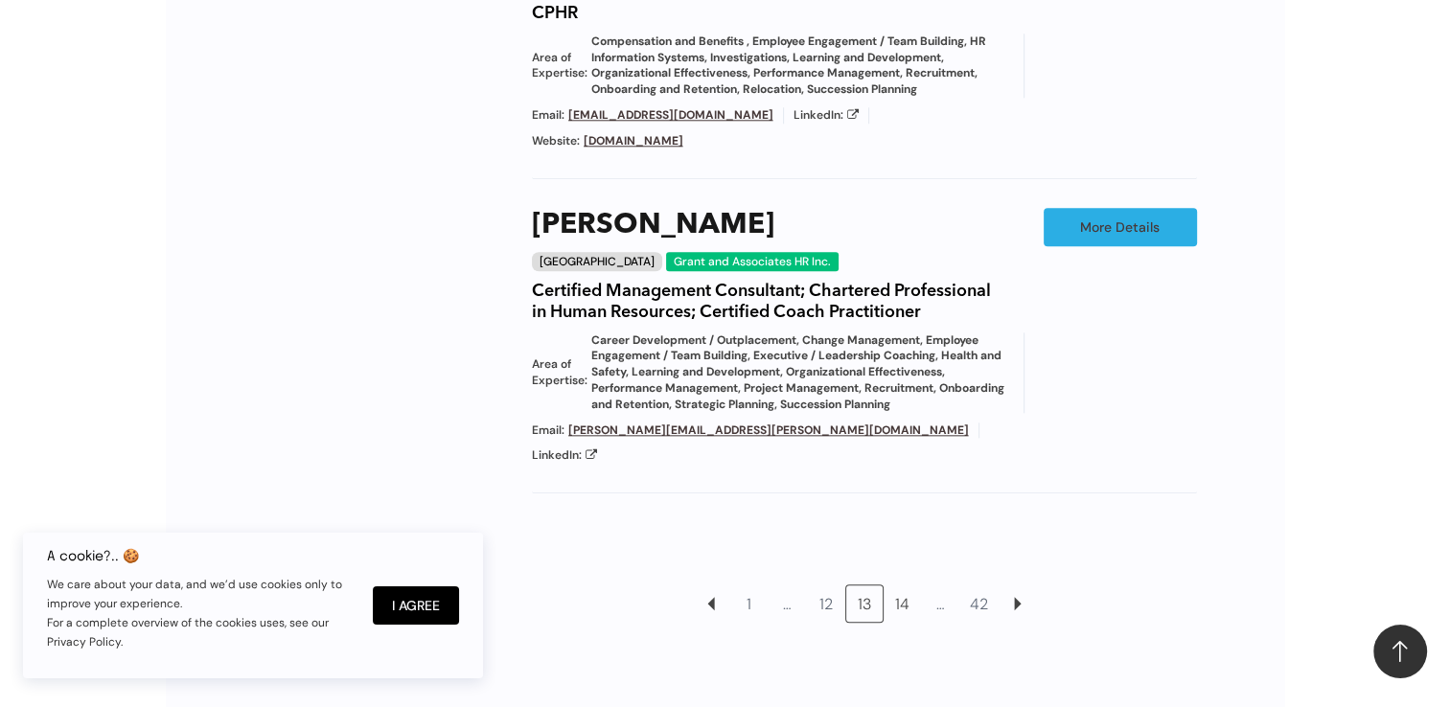
click at [910, 586] on link "14" at bounding box center [903, 604] width 36 height 36
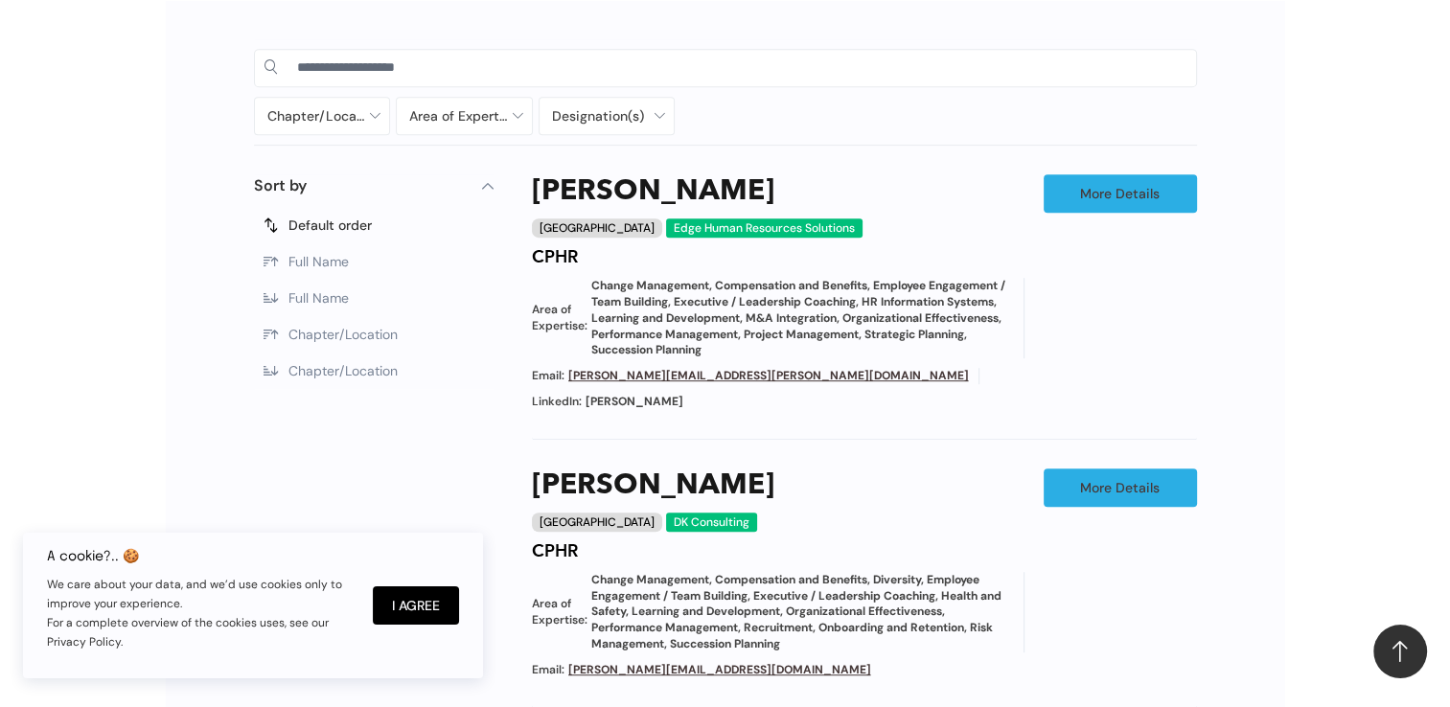
scroll to position [938, 0]
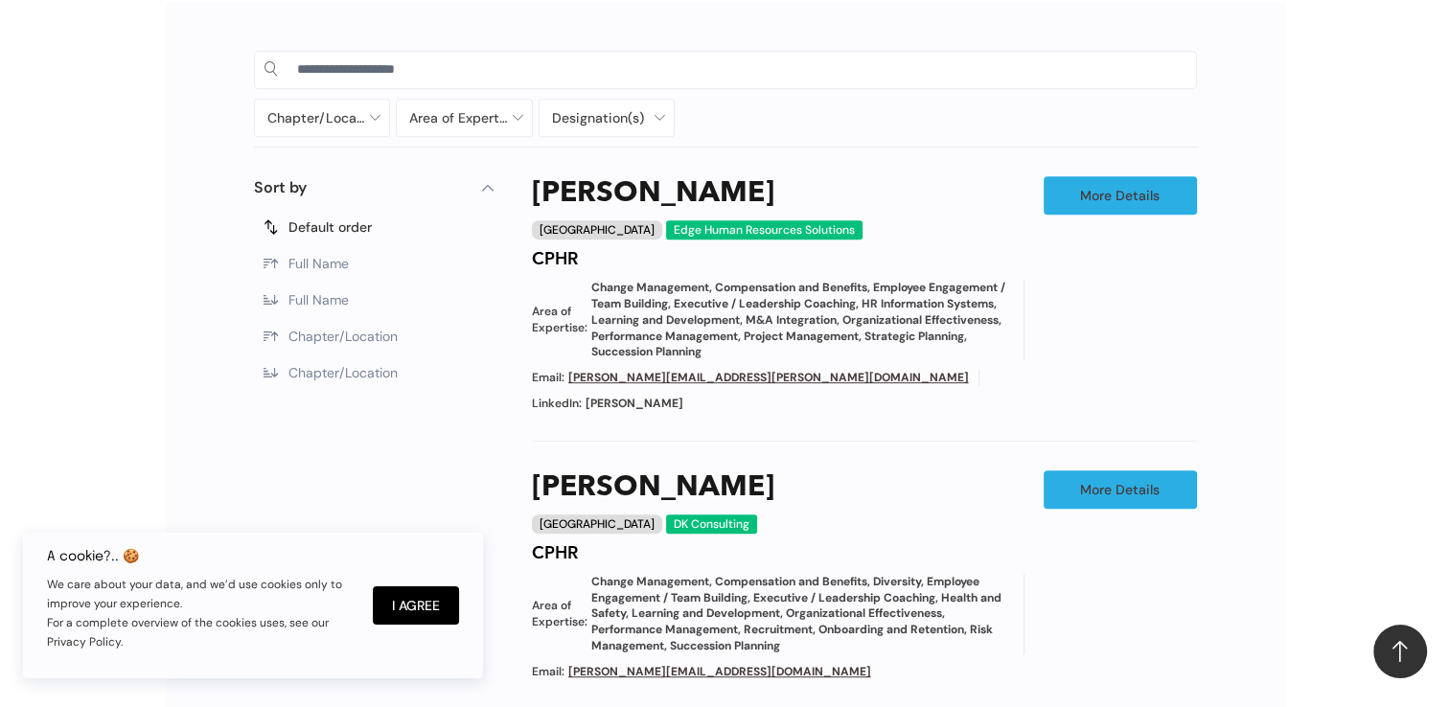
click at [325, 336] on span "Chapter/Location" at bounding box center [343, 336] width 109 height 17
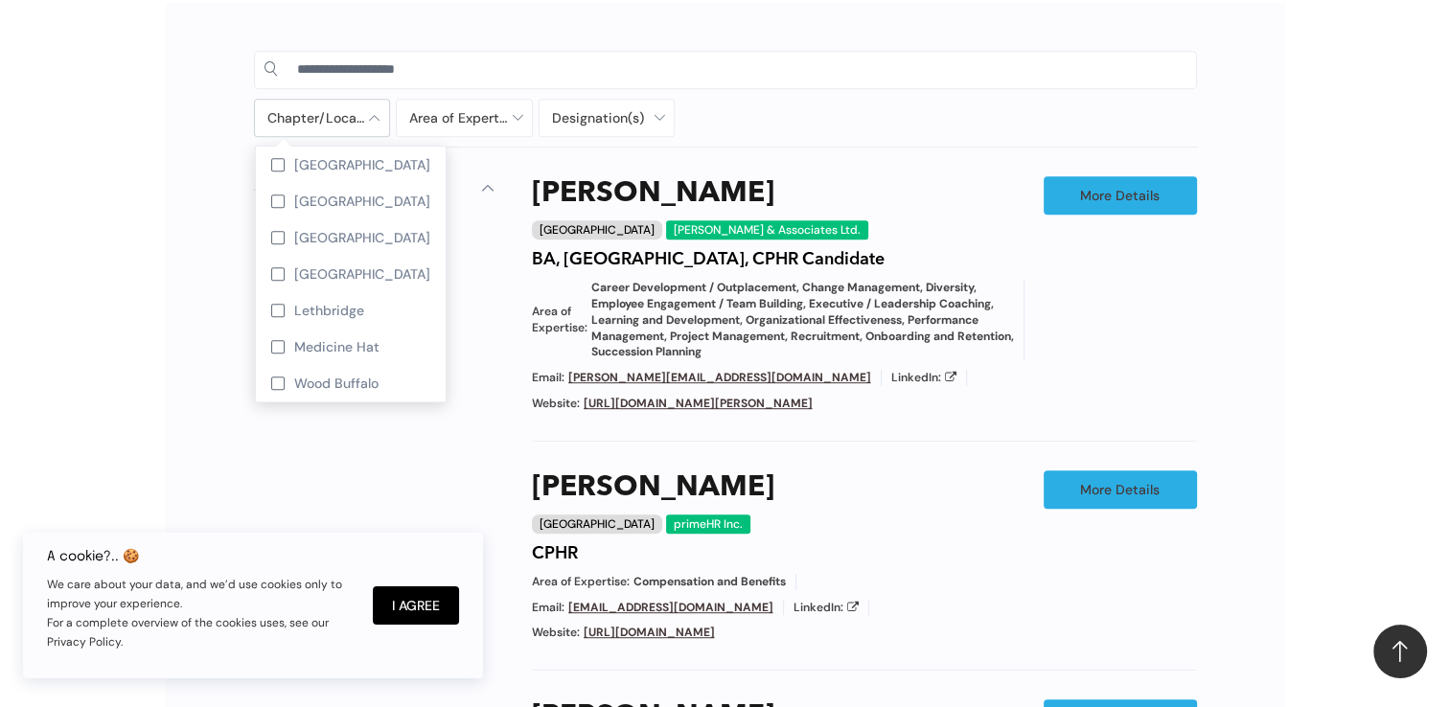
click at [374, 118] on div at bounding box center [322, 118] width 135 height 36
click at [275, 231] on div at bounding box center [277, 237] width 13 height 13
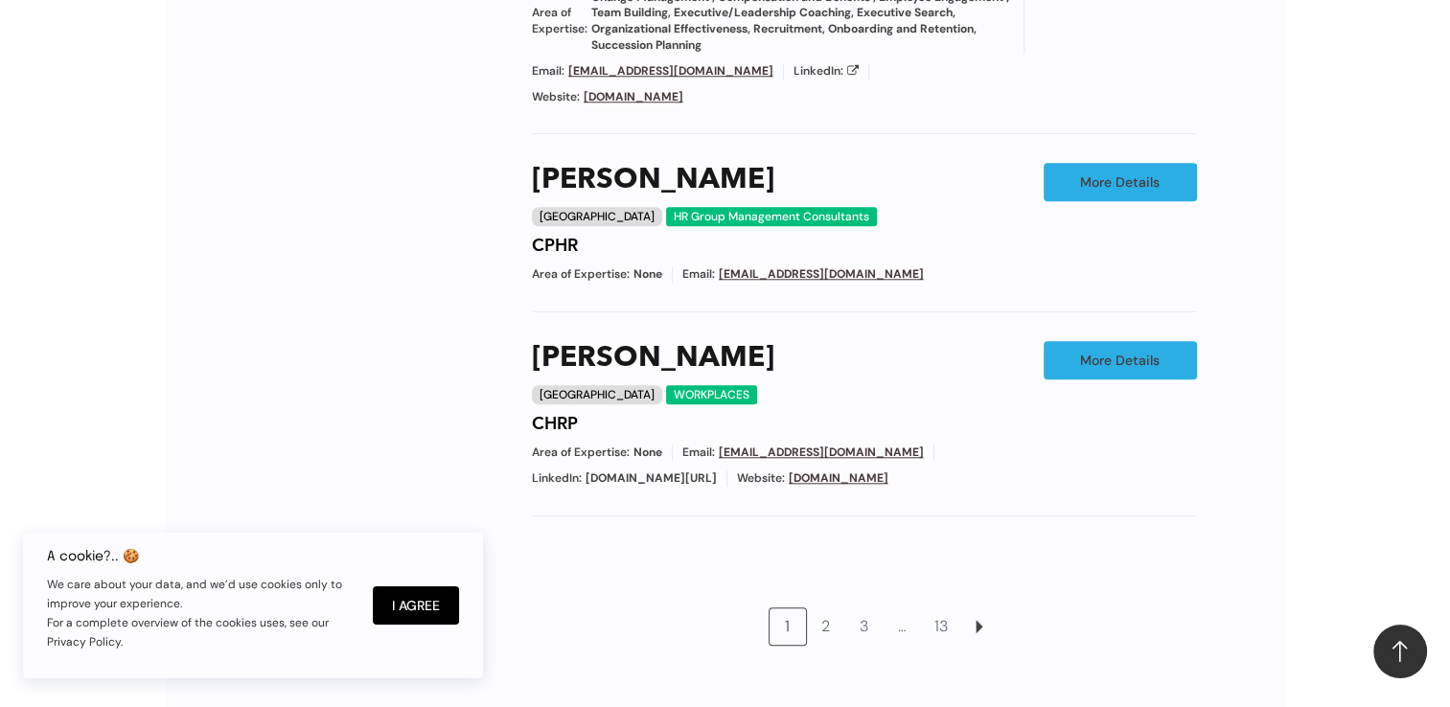
scroll to position [1844, 0]
click at [832, 609] on link "2" at bounding box center [826, 627] width 36 height 36
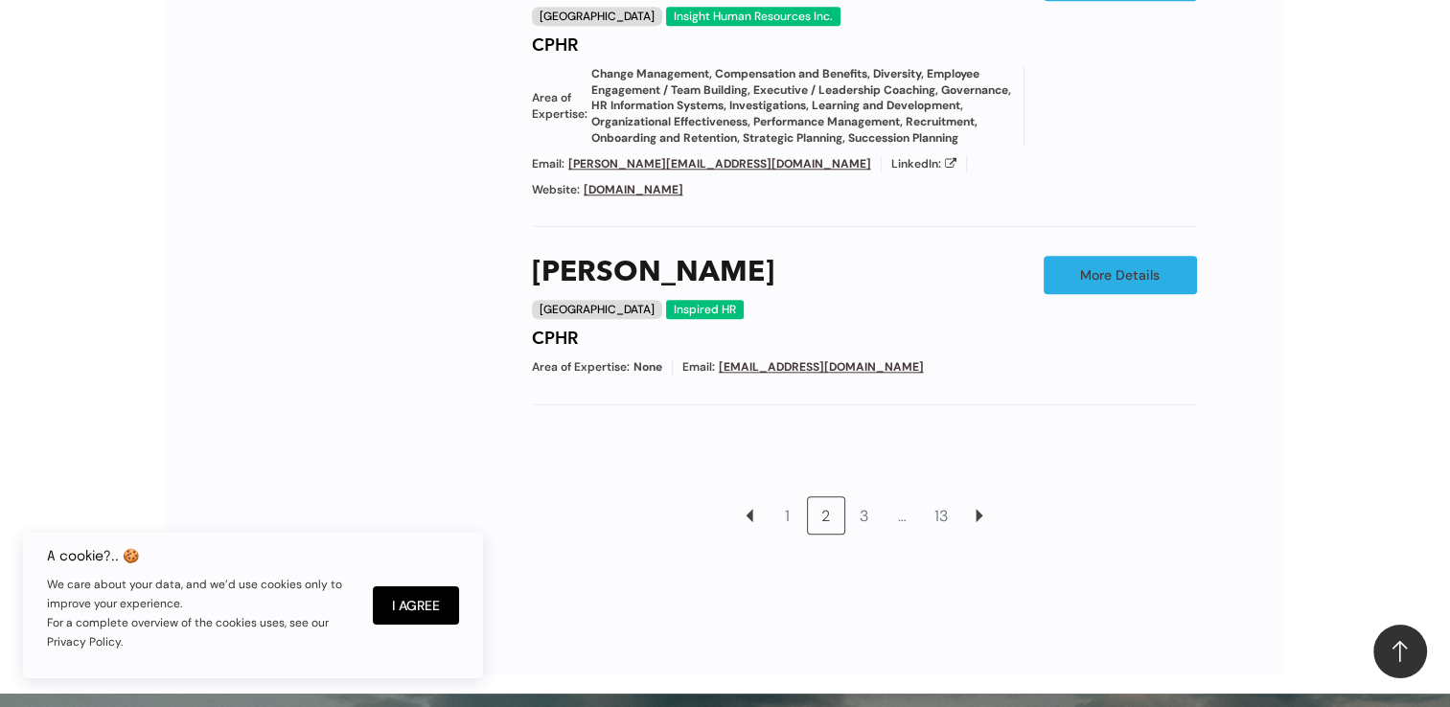
scroll to position [1993, 0]
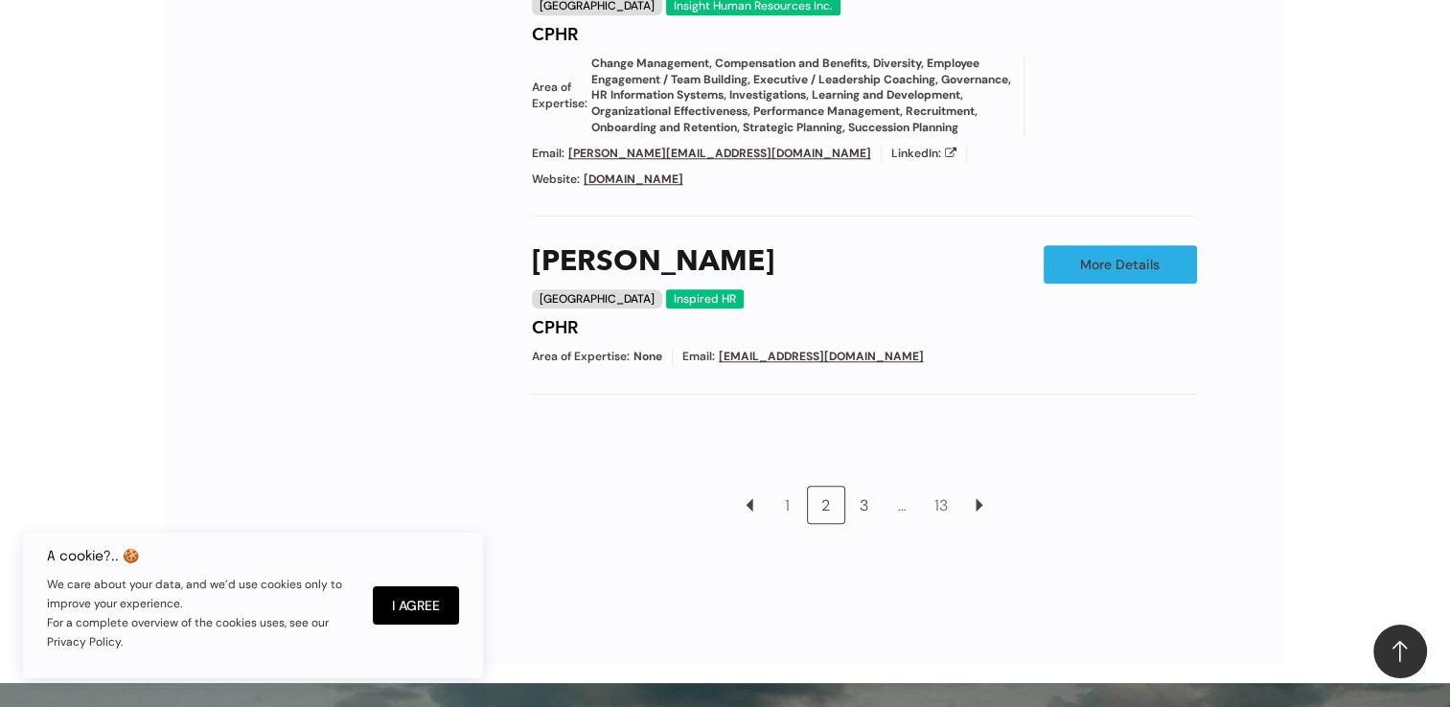
click at [859, 492] on link "3" at bounding box center [864, 505] width 36 height 36
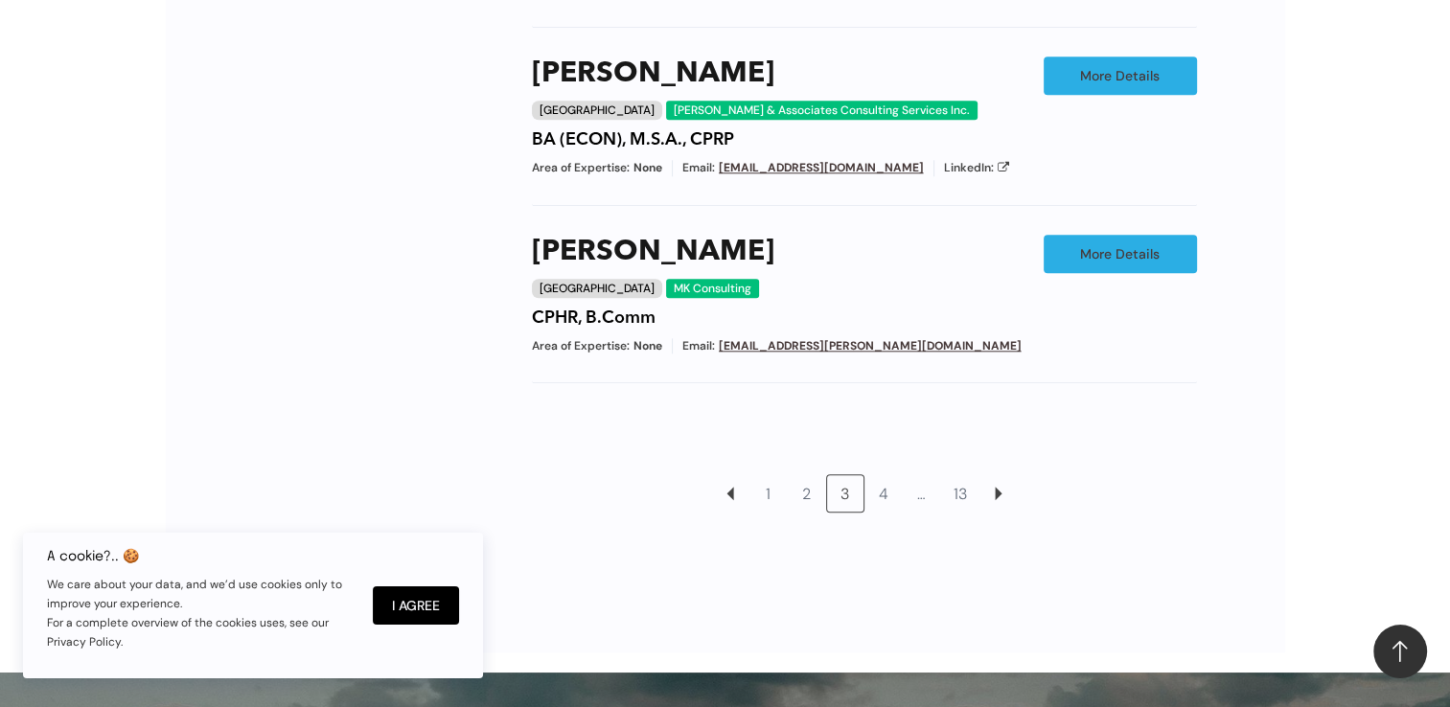
scroll to position [1993, 0]
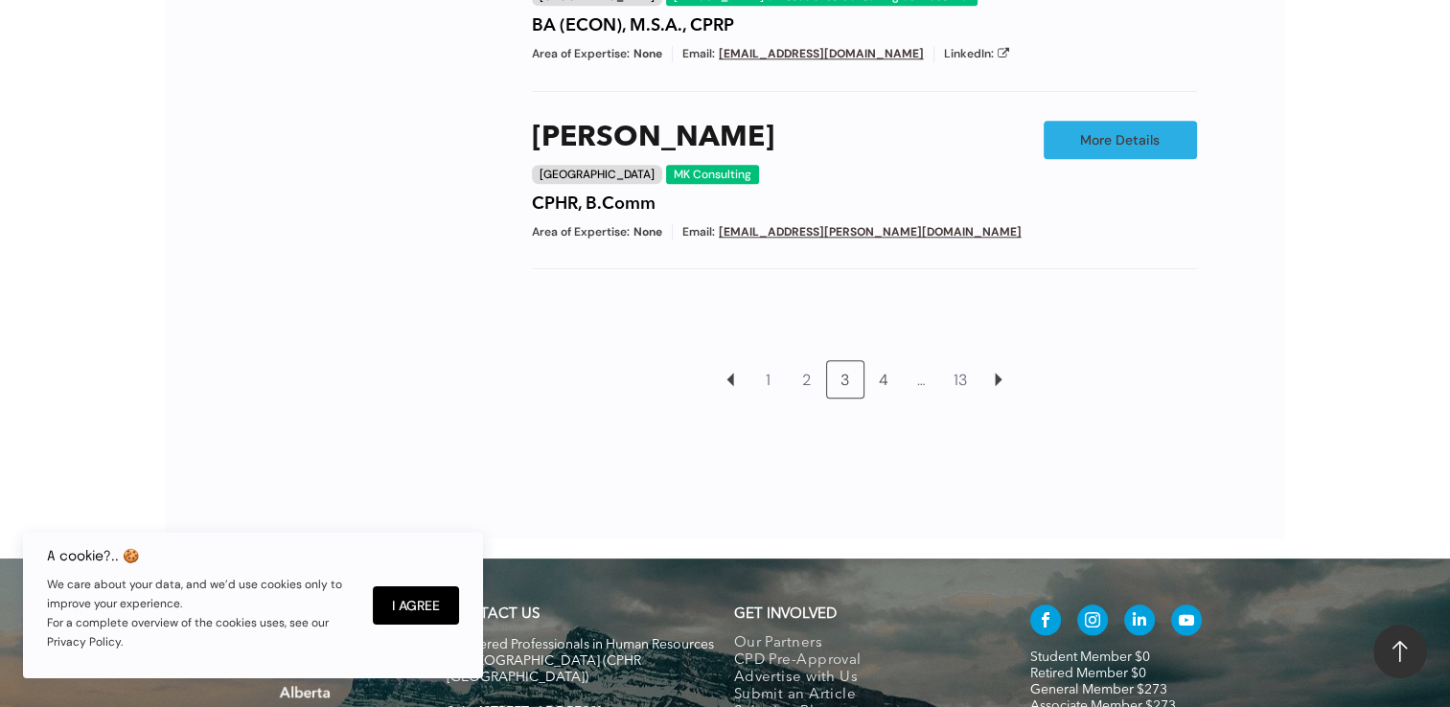
click at [888, 398] on link "4" at bounding box center [884, 379] width 36 height 36
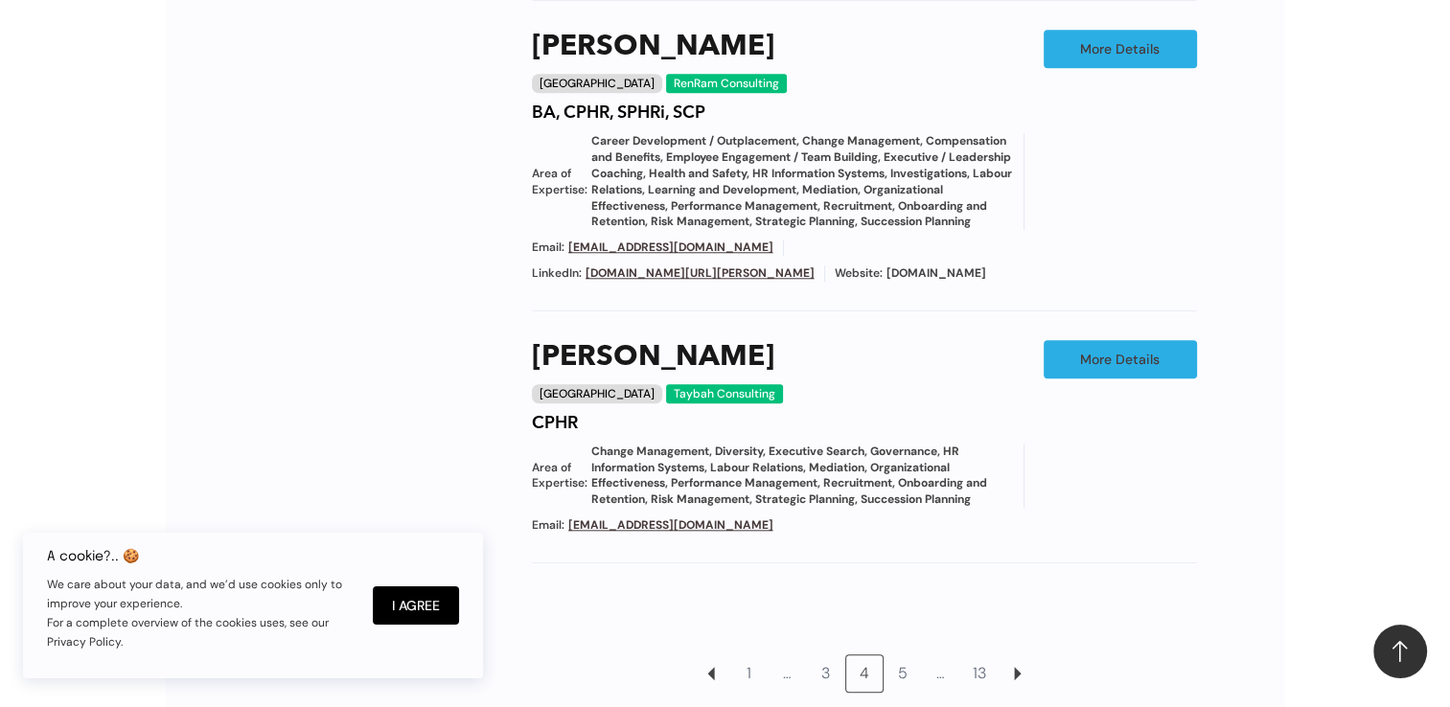
scroll to position [2089, 0]
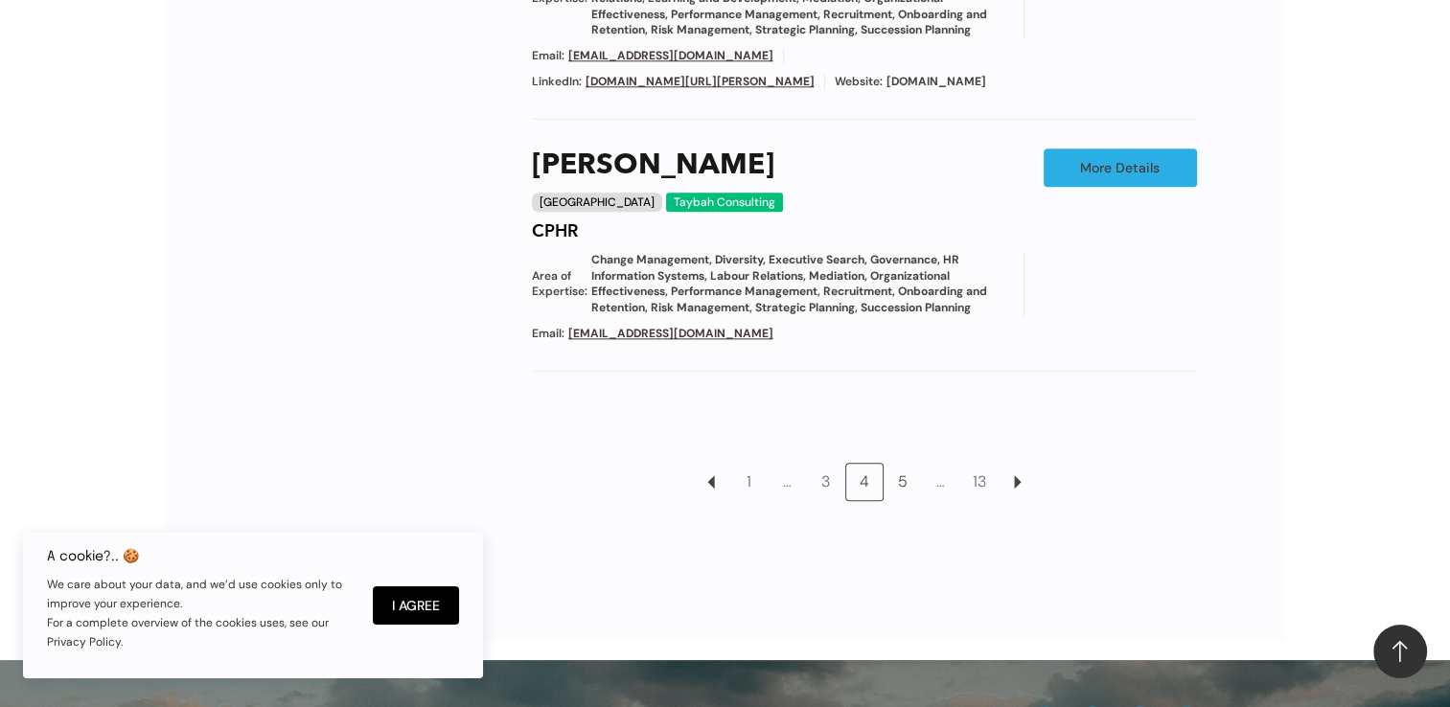
click at [899, 487] on link "5" at bounding box center [903, 482] width 36 height 36
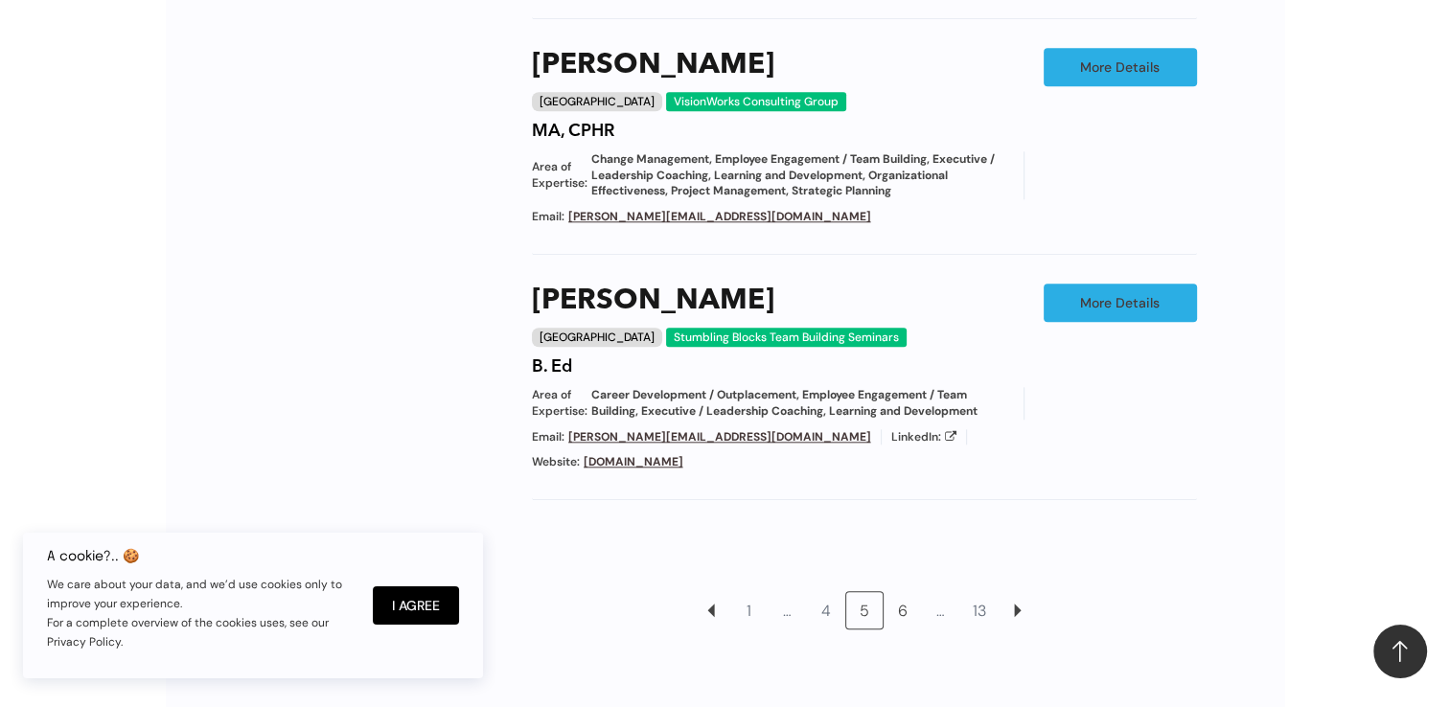
click at [902, 592] on link "6" at bounding box center [903, 610] width 36 height 36
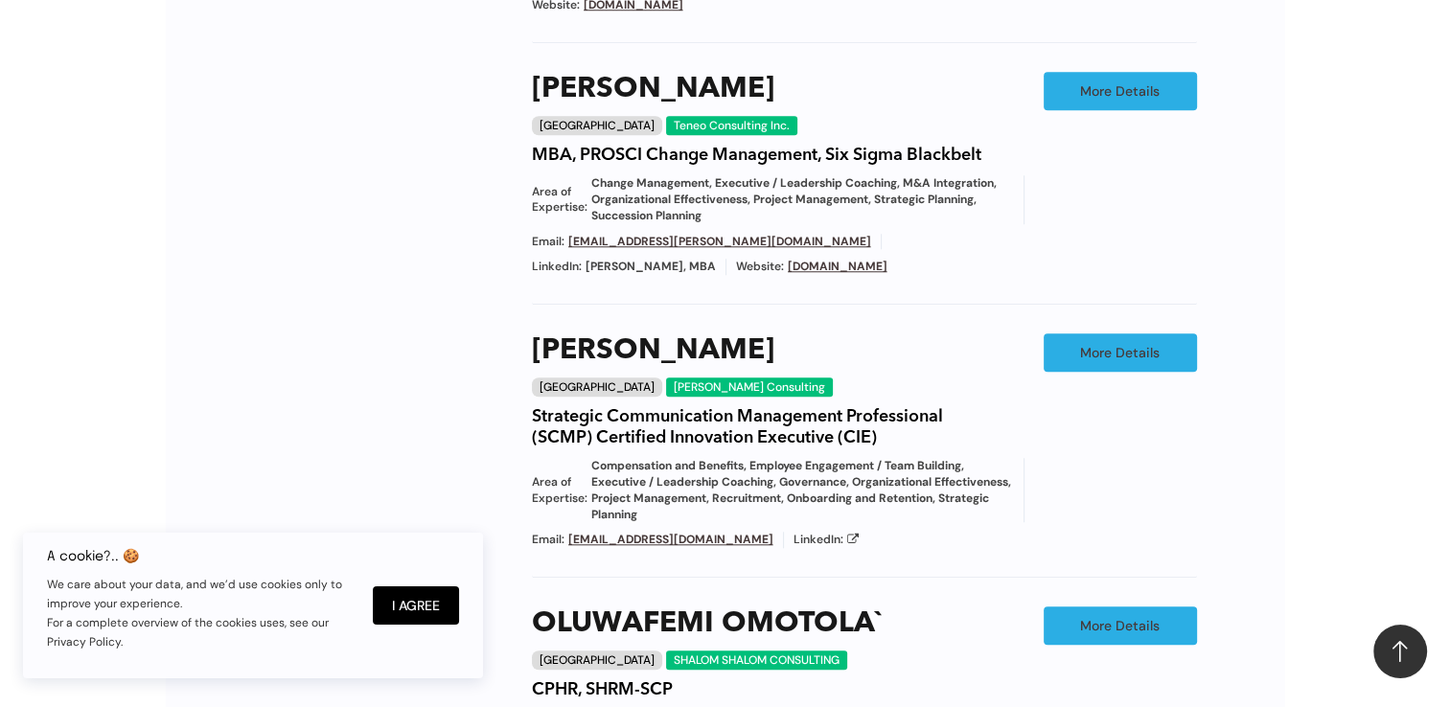
scroll to position [1897, 0]
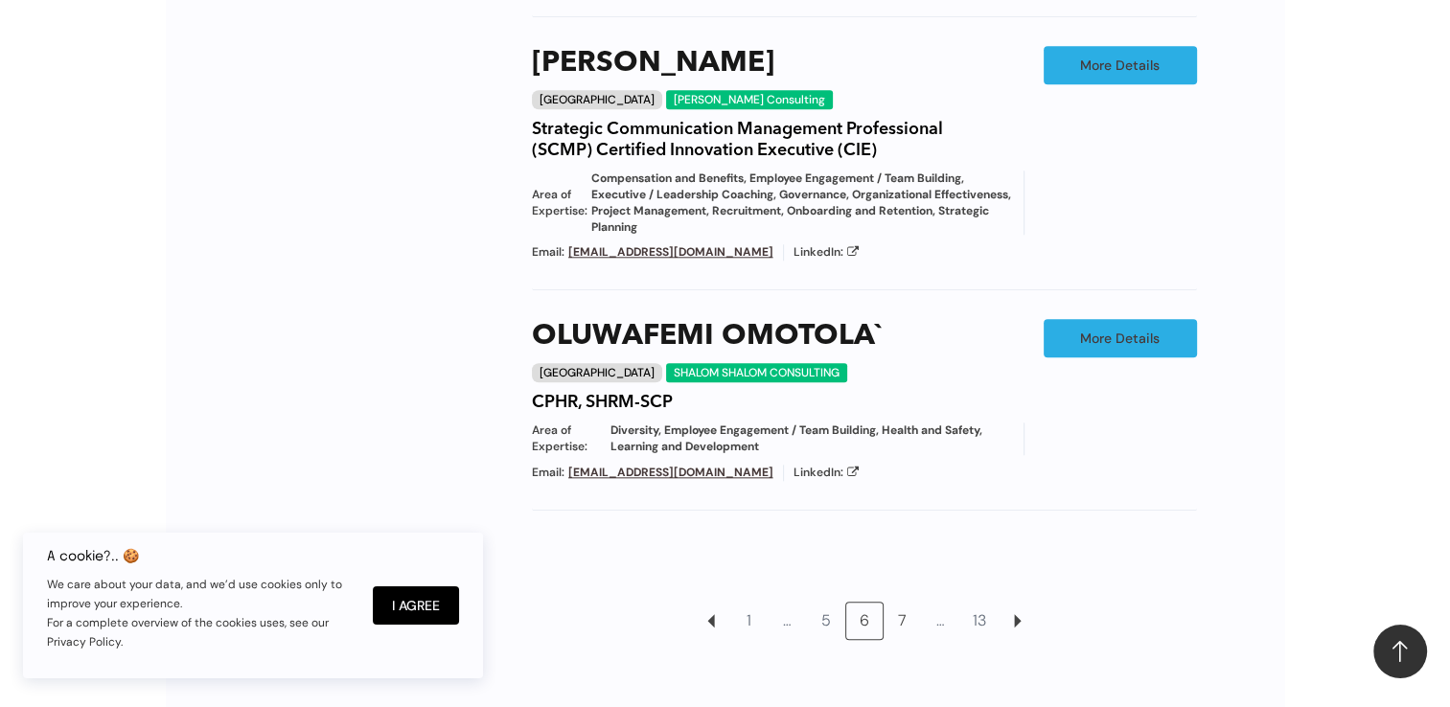
click at [907, 603] on link "7" at bounding box center [903, 621] width 36 height 36
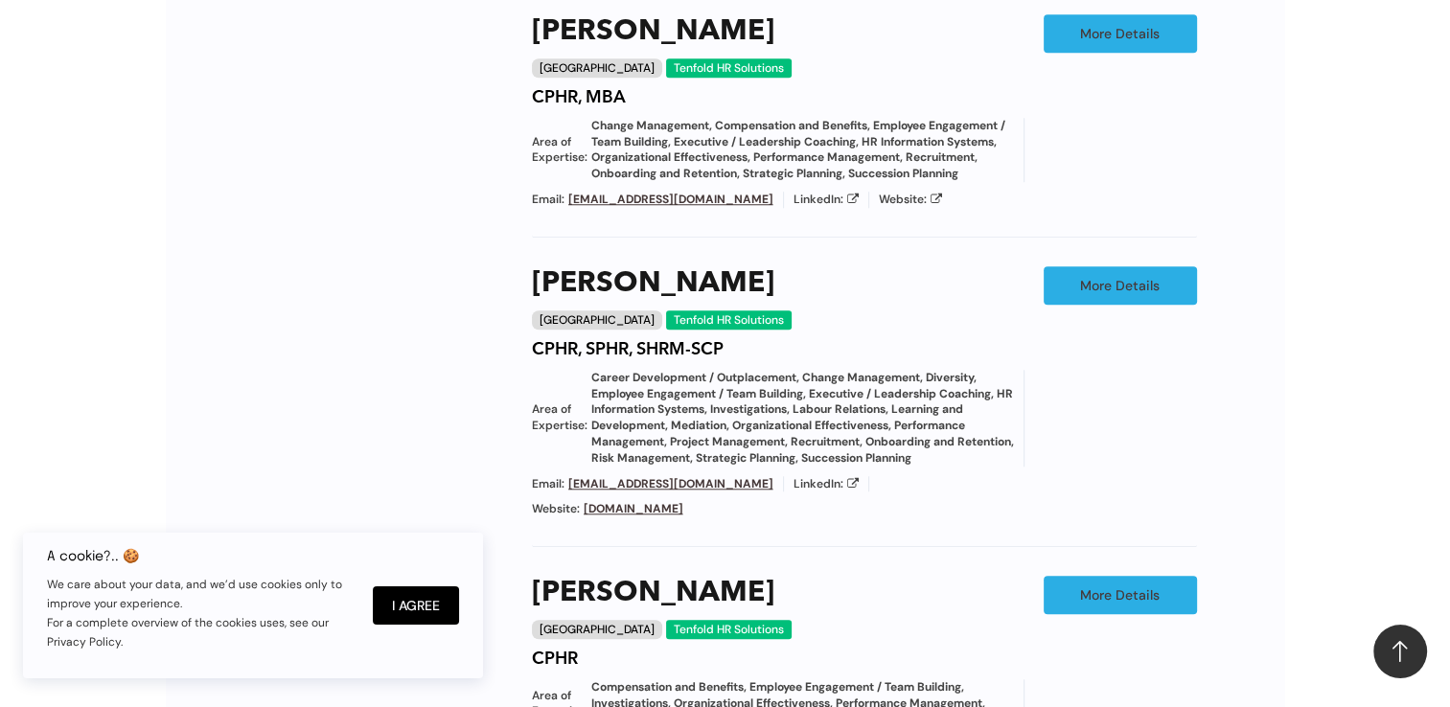
scroll to position [1897, 0]
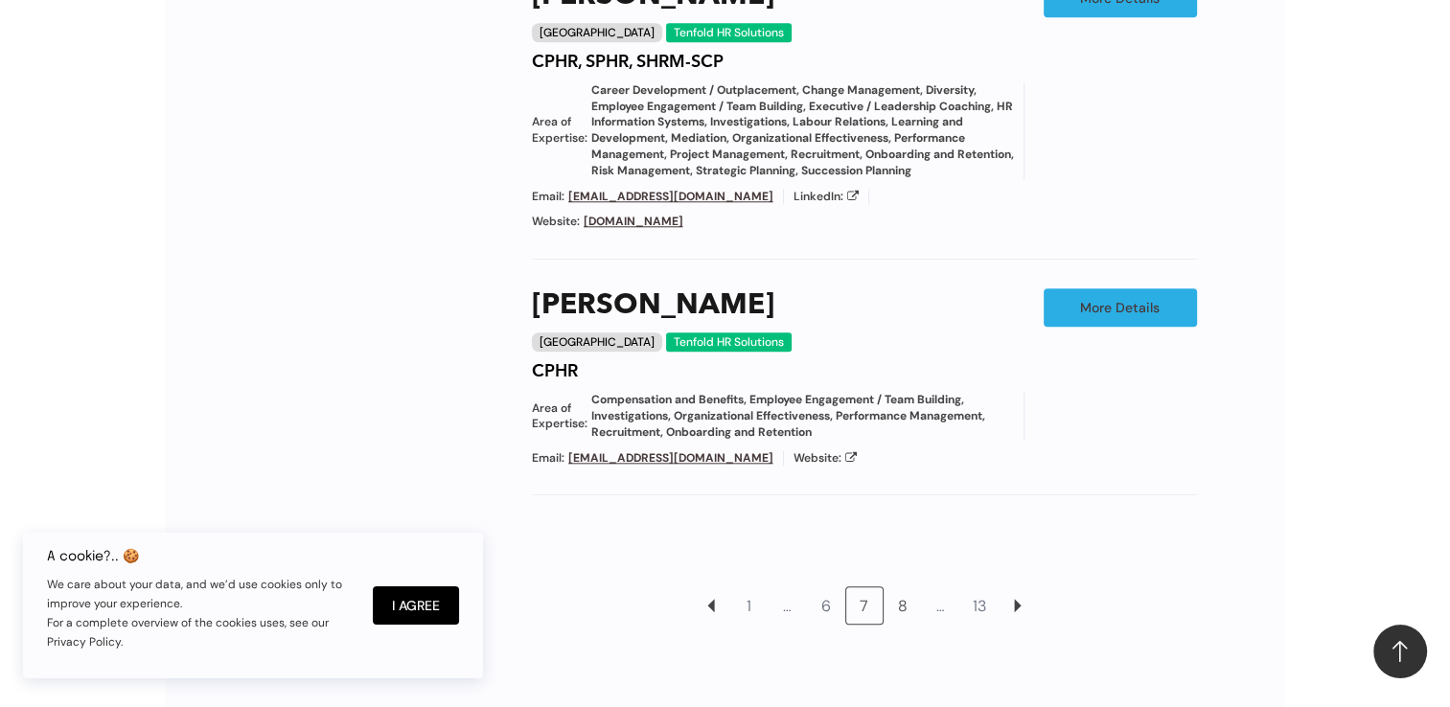
click at [906, 592] on link "8" at bounding box center [903, 606] width 36 height 36
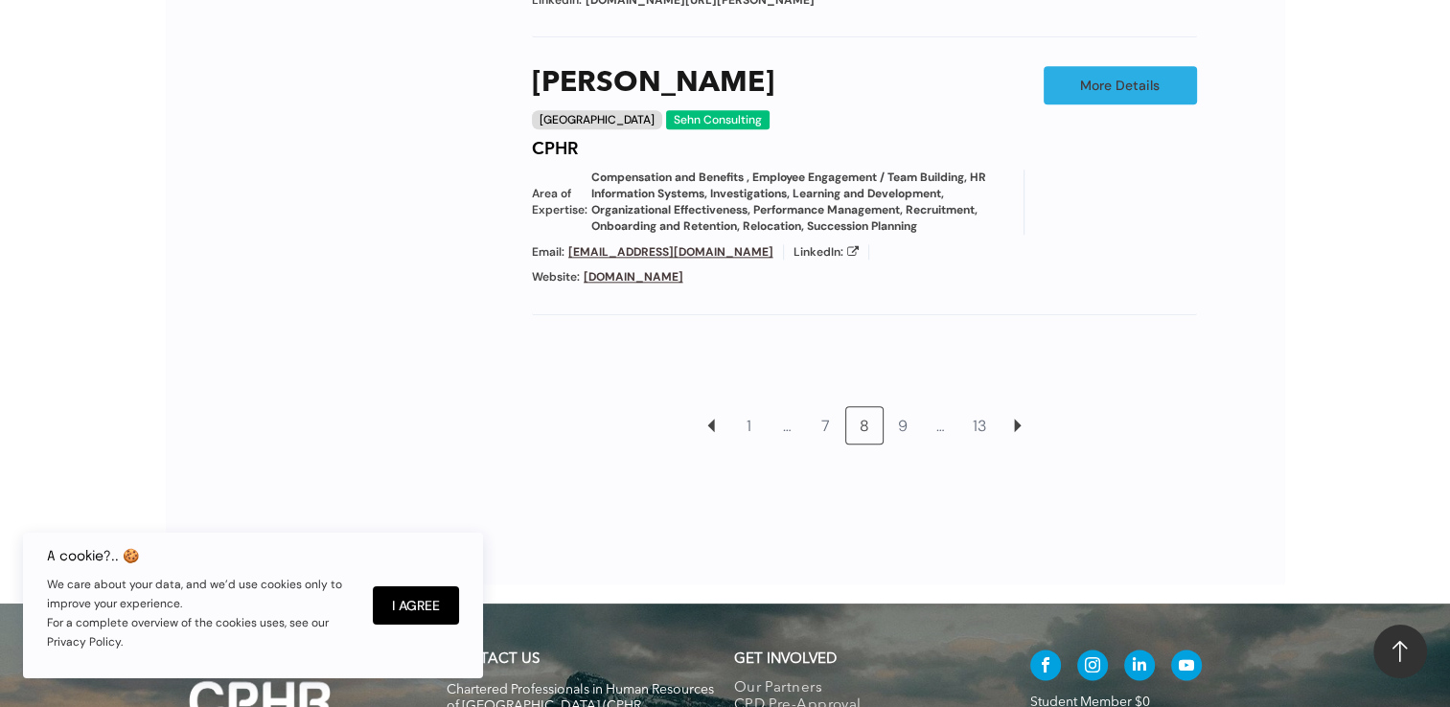
scroll to position [2185, 0]
click at [900, 406] on link "9" at bounding box center [903, 424] width 36 height 36
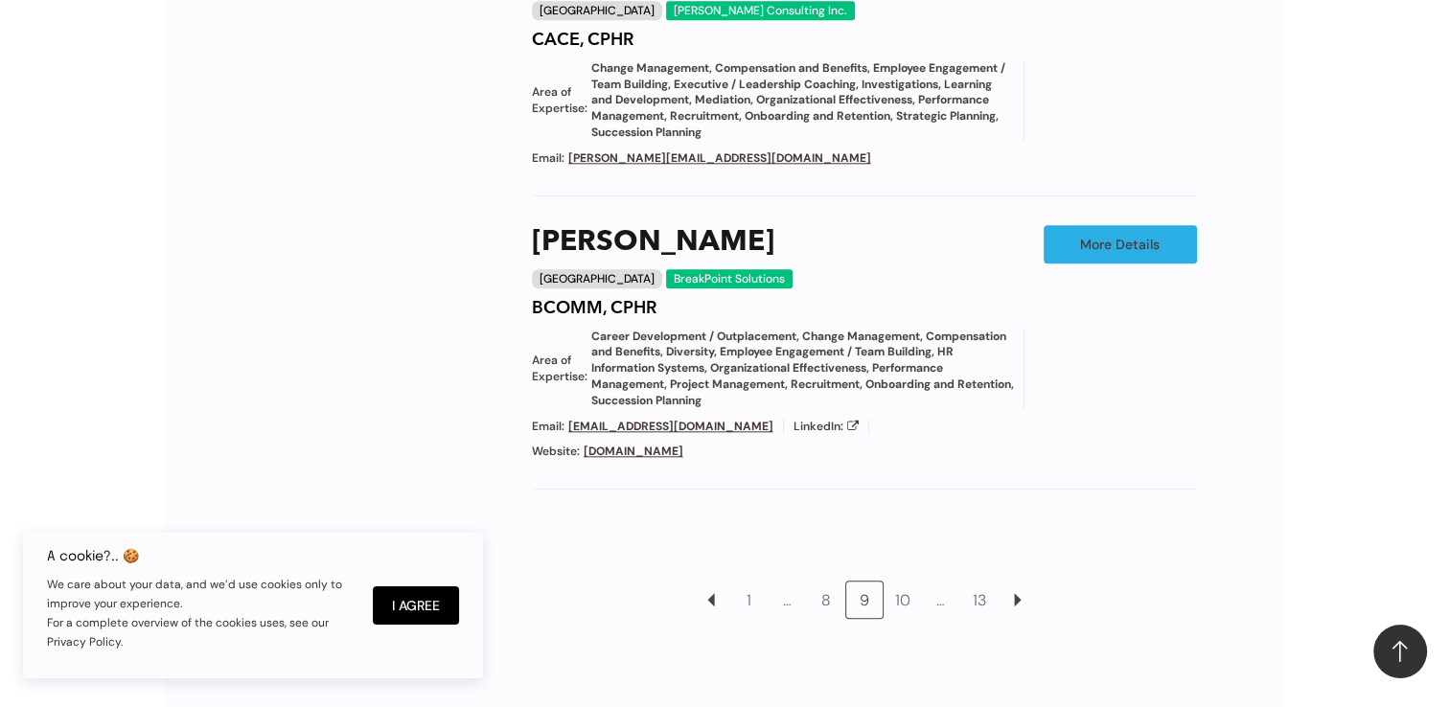
scroll to position [1993, 0]
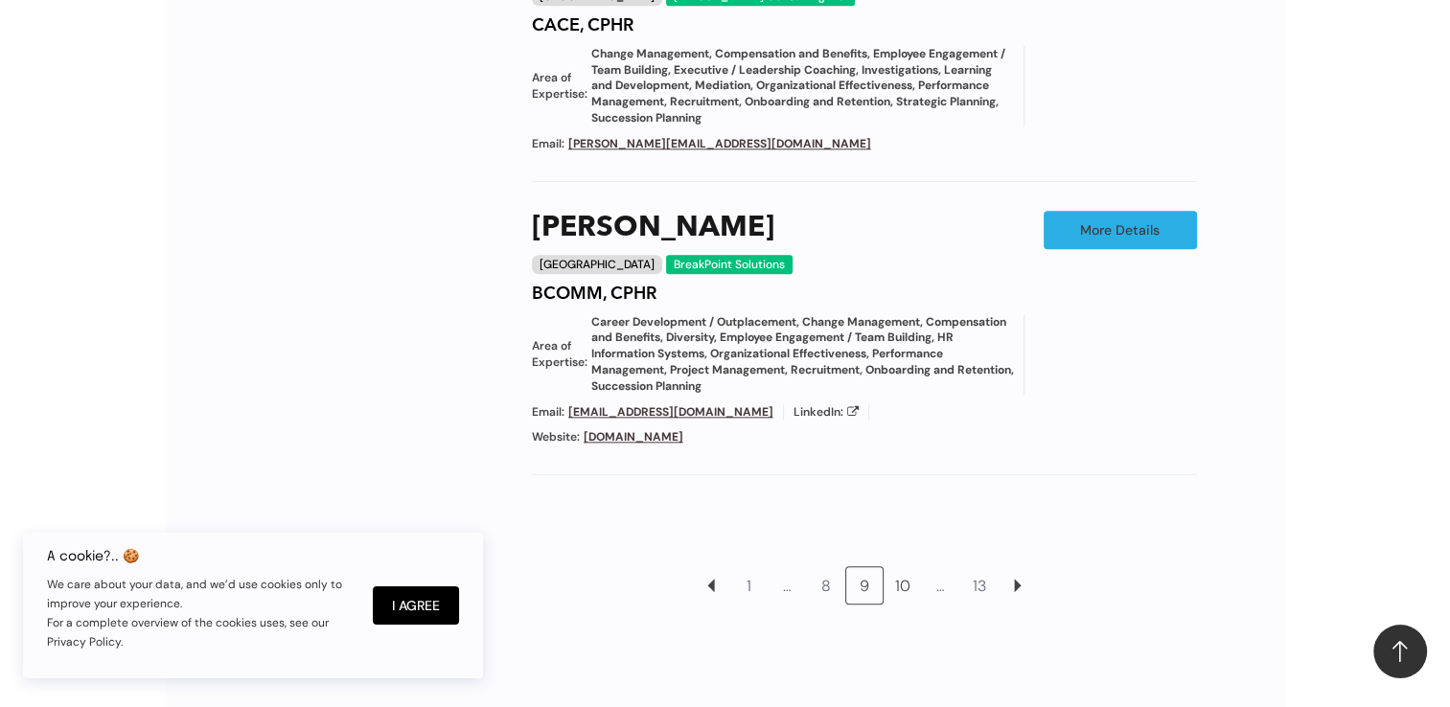
click at [906, 567] on link "10" at bounding box center [903, 585] width 36 height 36
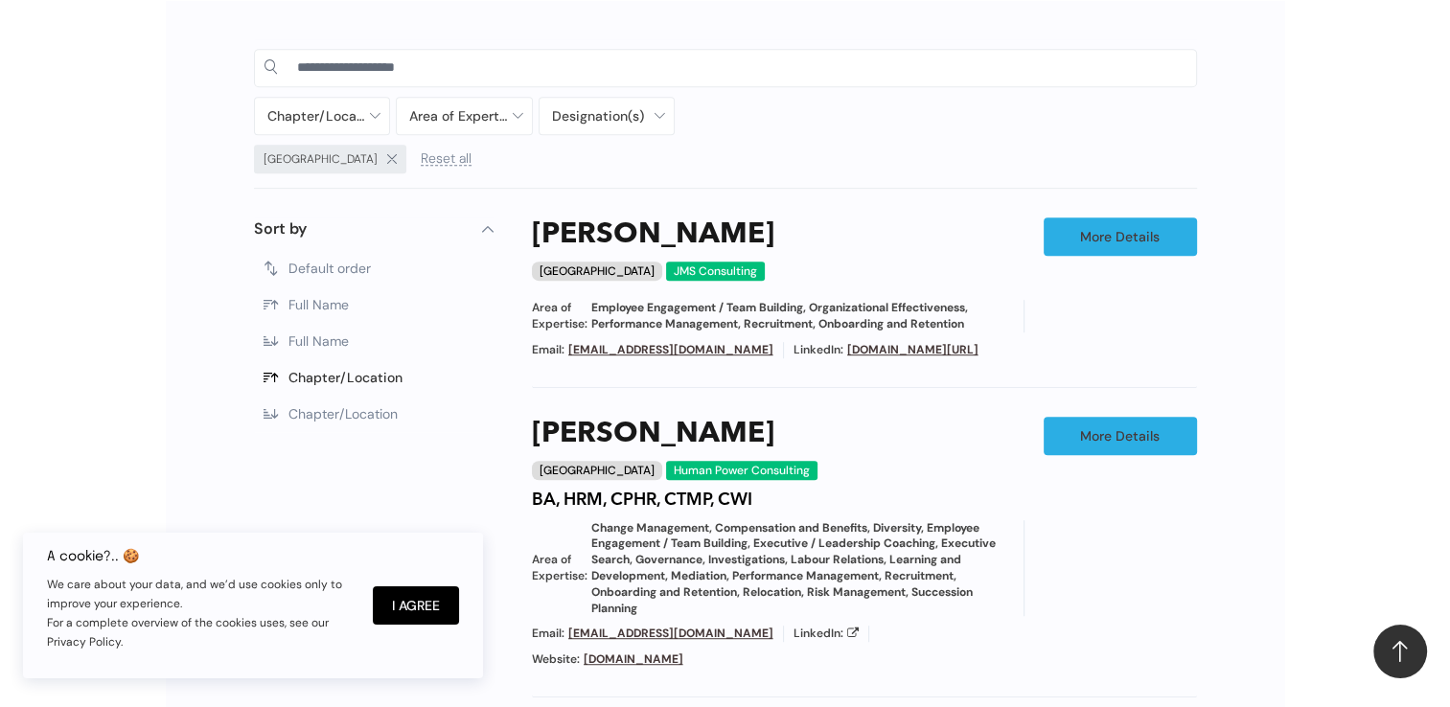
scroll to position [938, 0]
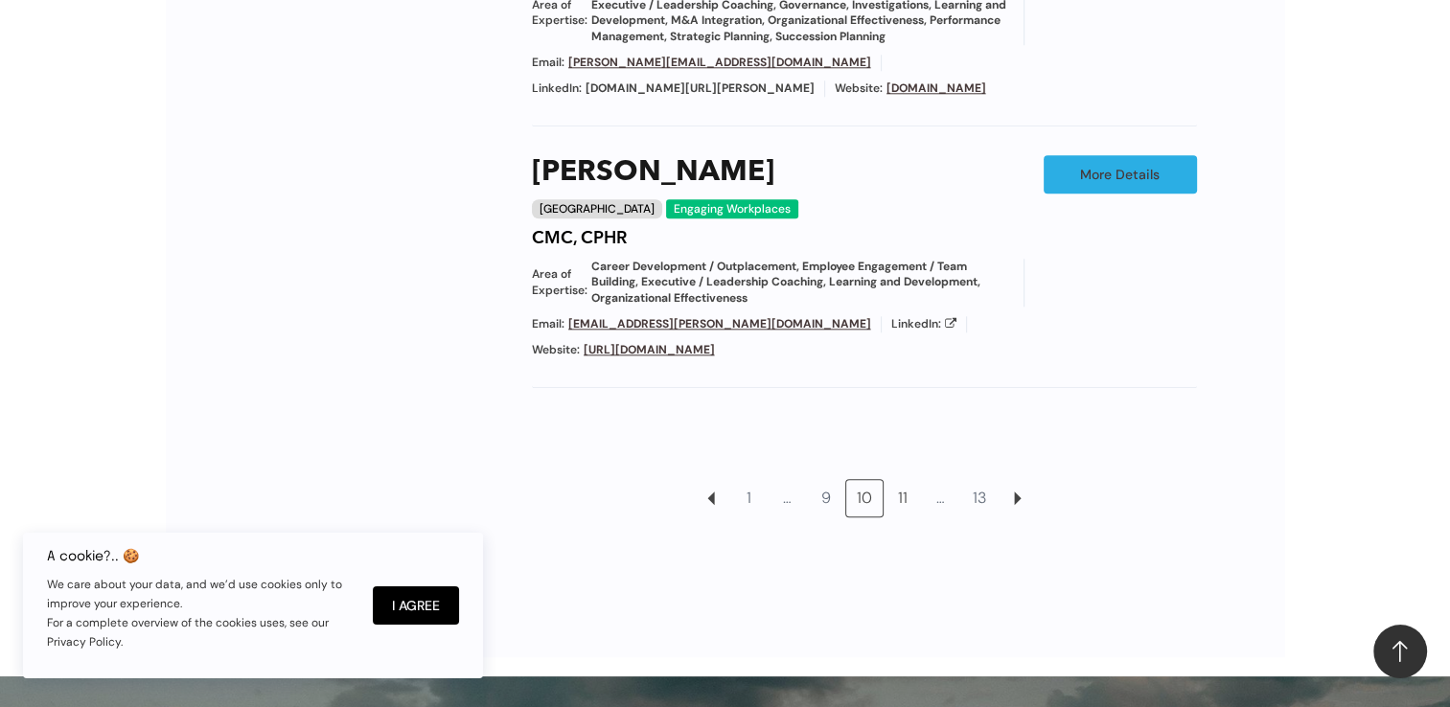
click at [902, 480] on link "11" at bounding box center [903, 498] width 36 height 36
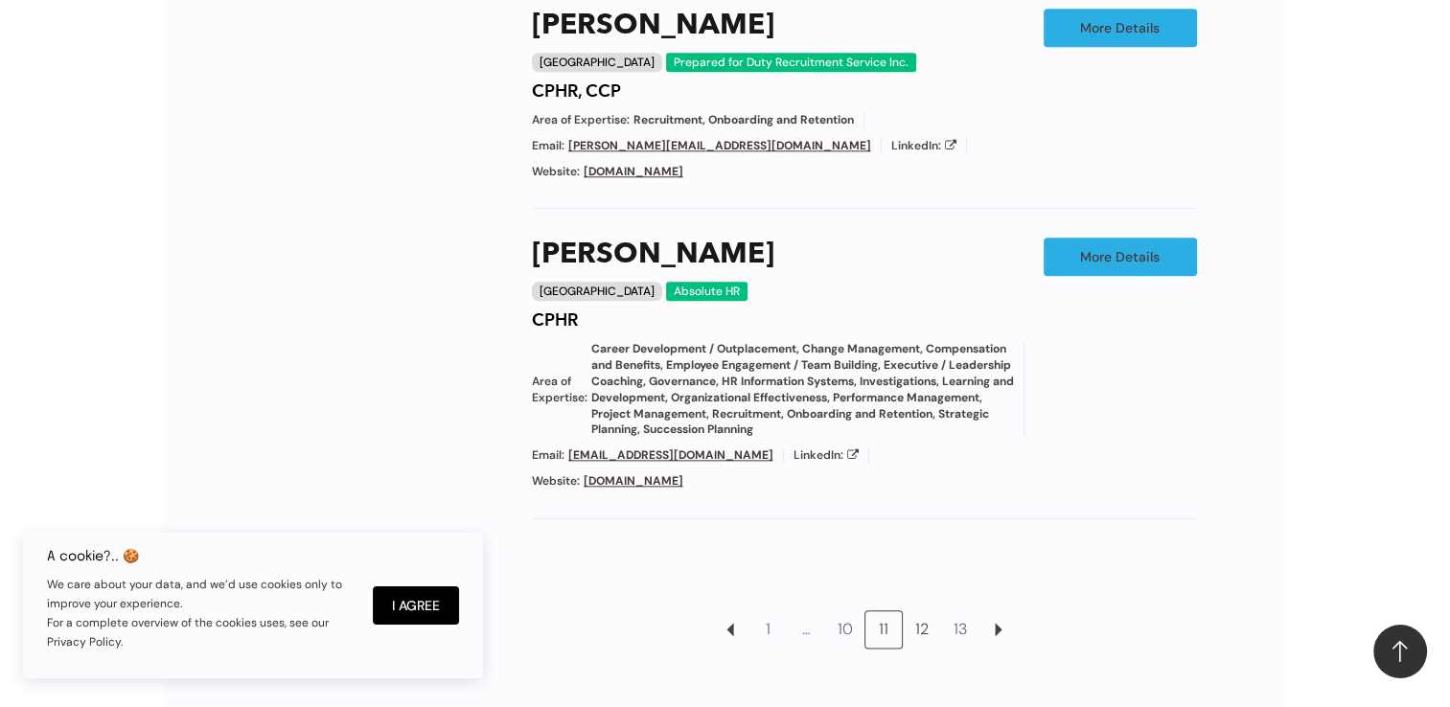
click at [916, 612] on link "12" at bounding box center [922, 630] width 36 height 36
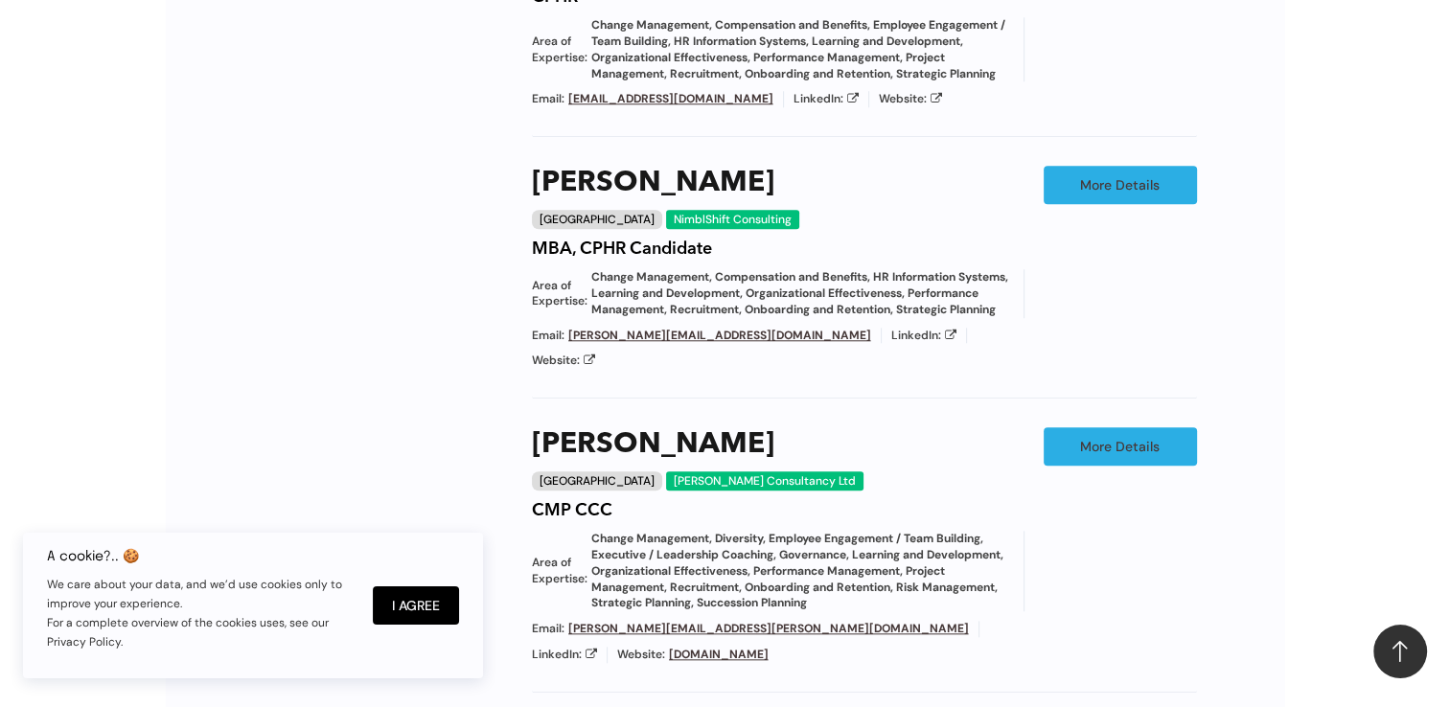
scroll to position [1897, 0]
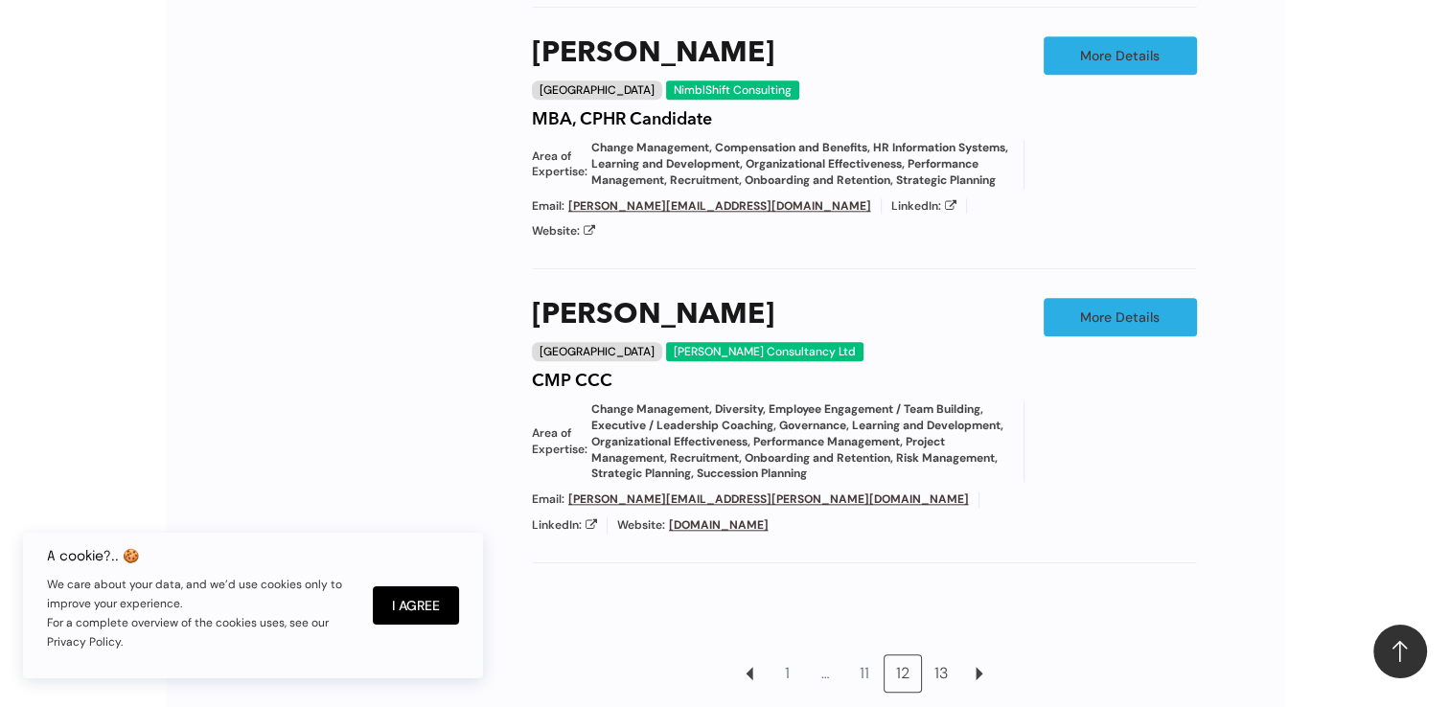
click at [944, 656] on link "13" at bounding box center [941, 674] width 36 height 36
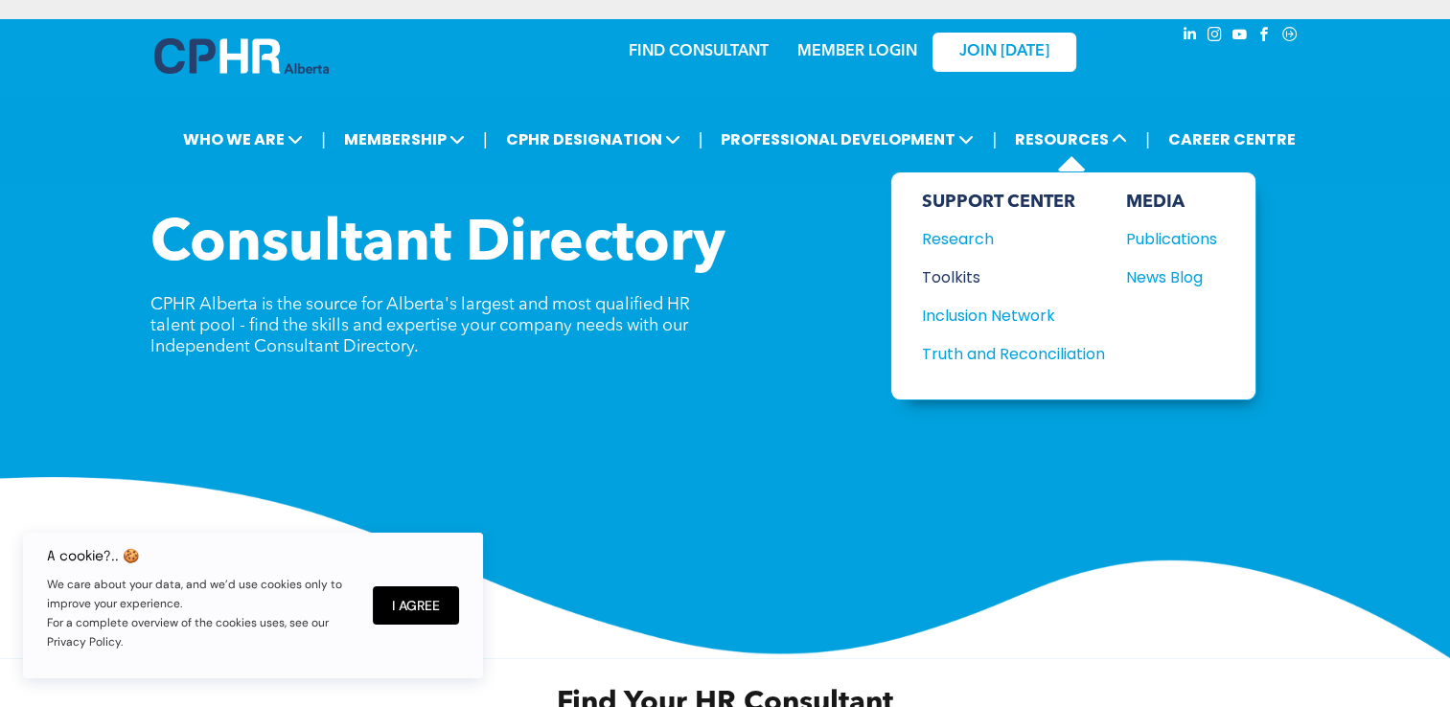
click at [947, 270] on div "Toolkits" at bounding box center [1004, 278] width 165 height 24
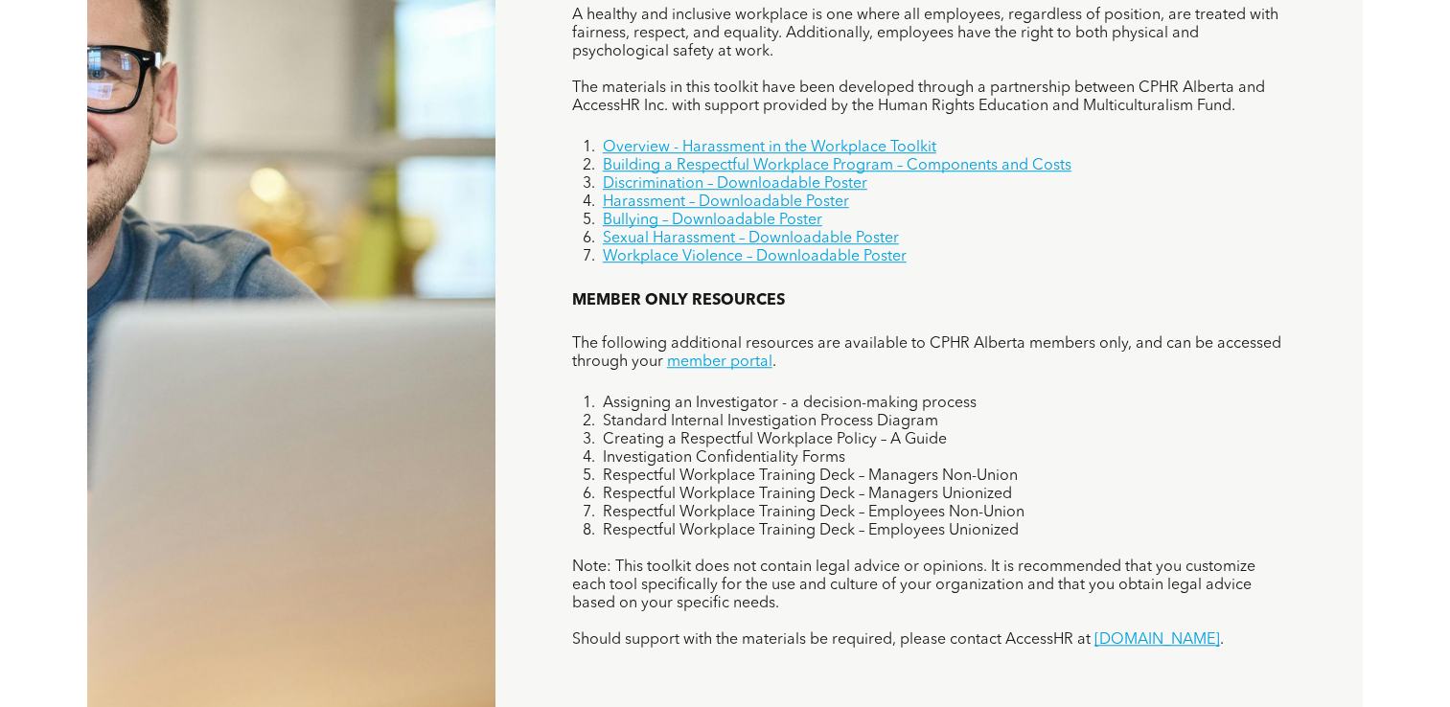
scroll to position [1342, 0]
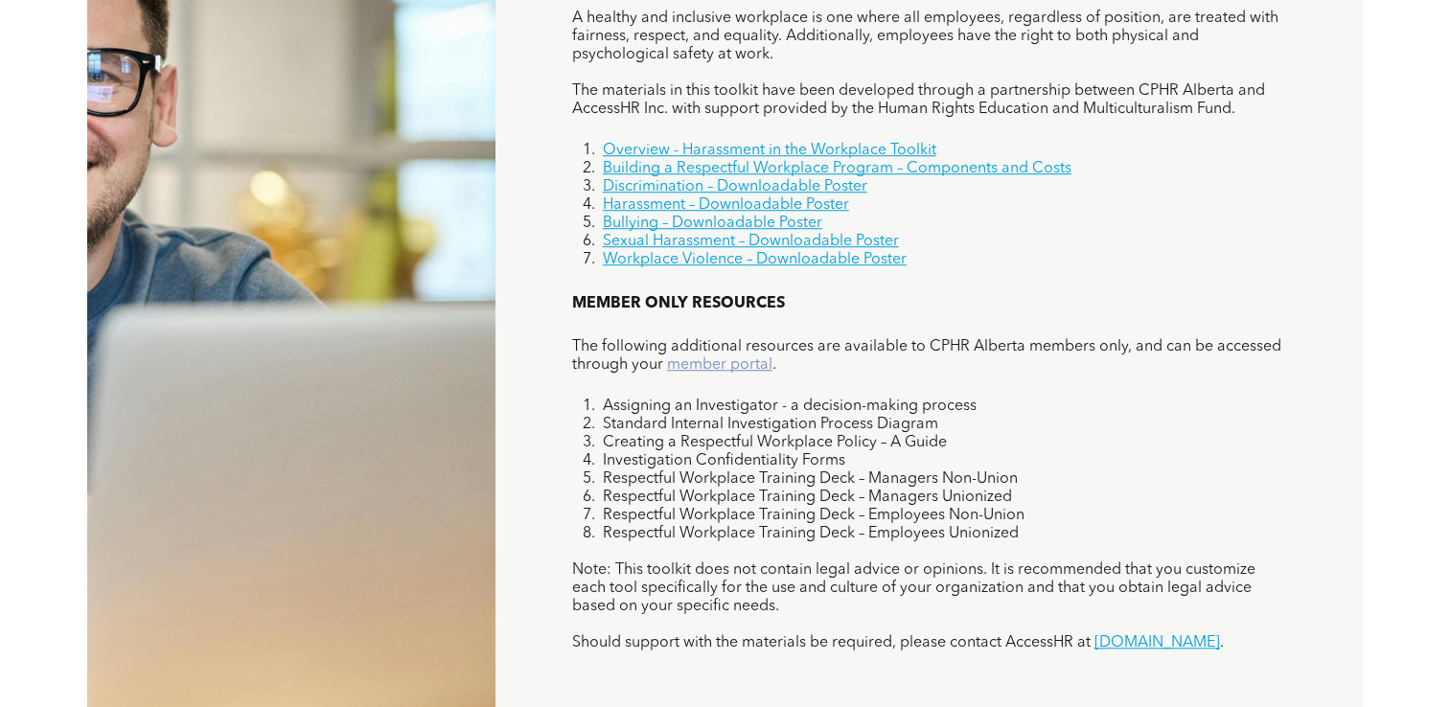
click at [731, 368] on link "member portal" at bounding box center [719, 365] width 105 height 15
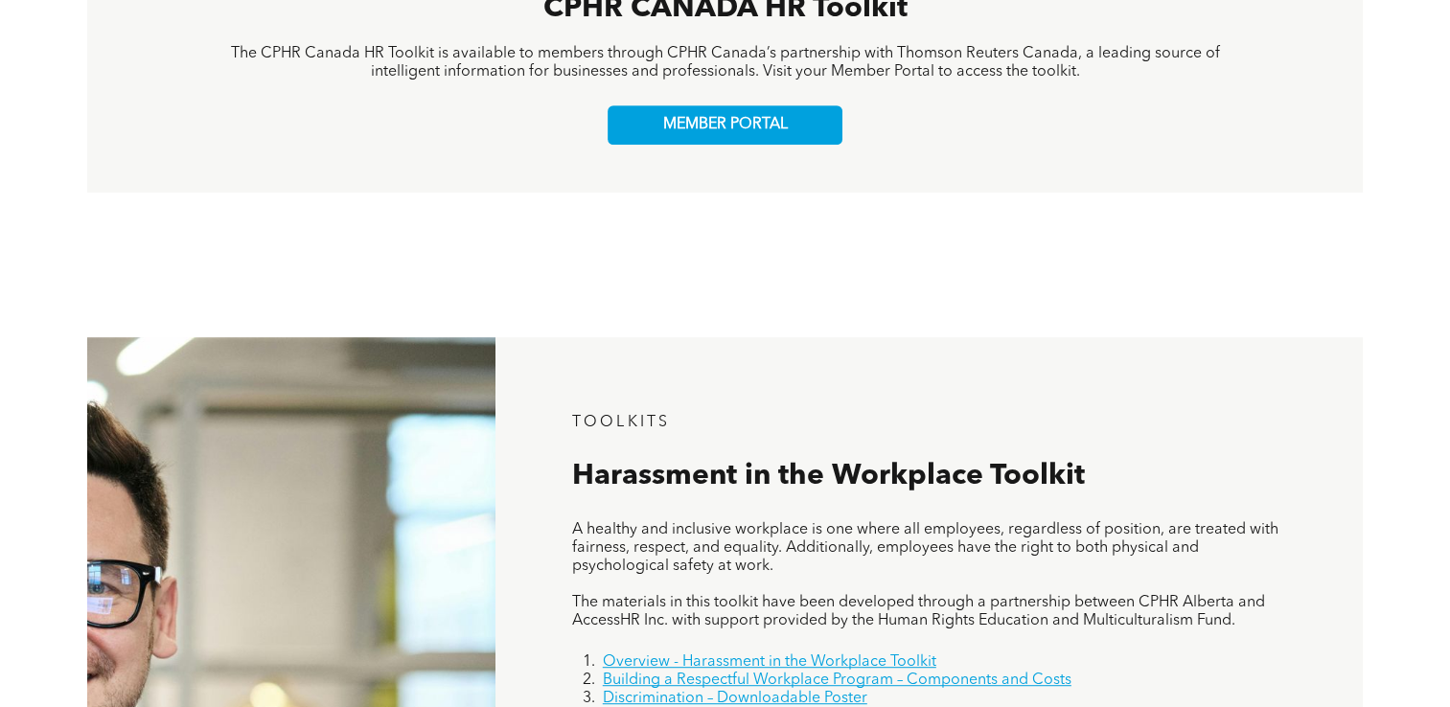
scroll to position [671, 0]
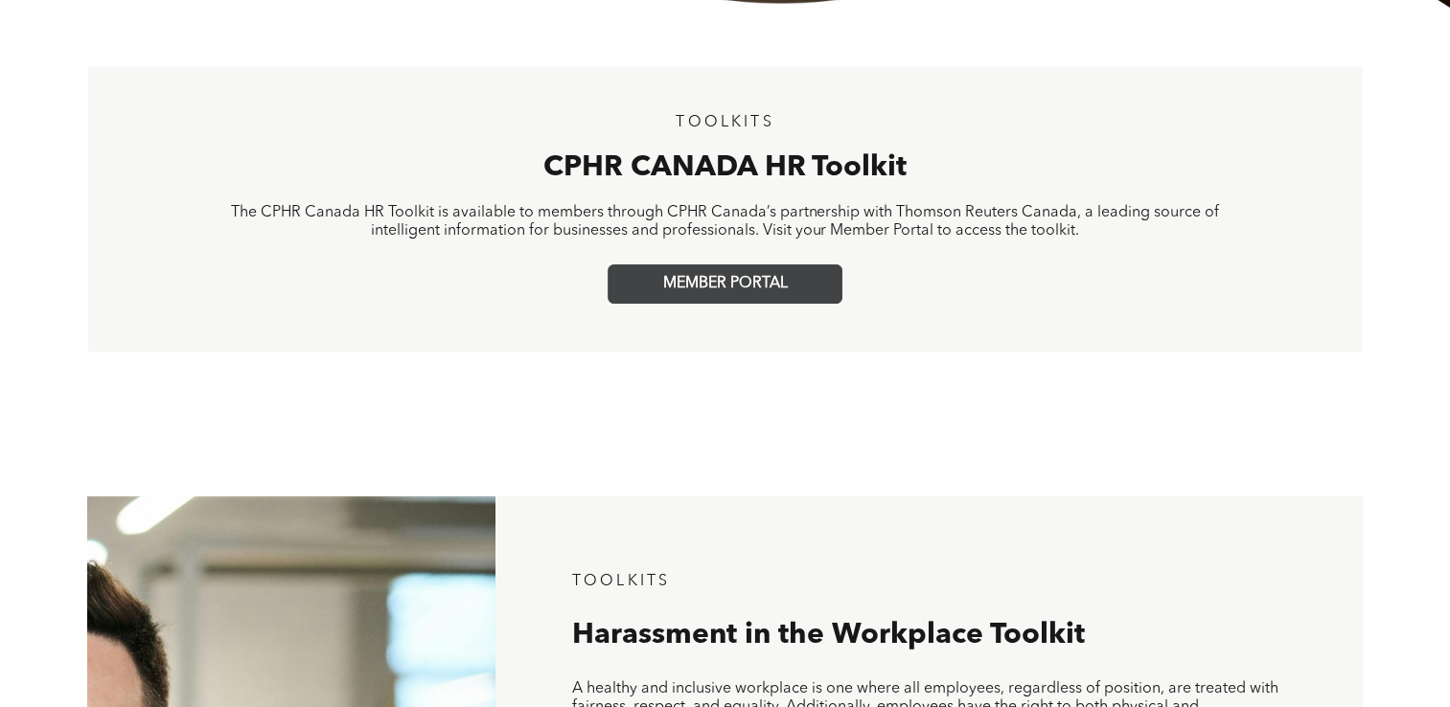
click at [690, 284] on span "MEMBER PORTAL" at bounding box center [725, 284] width 125 height 18
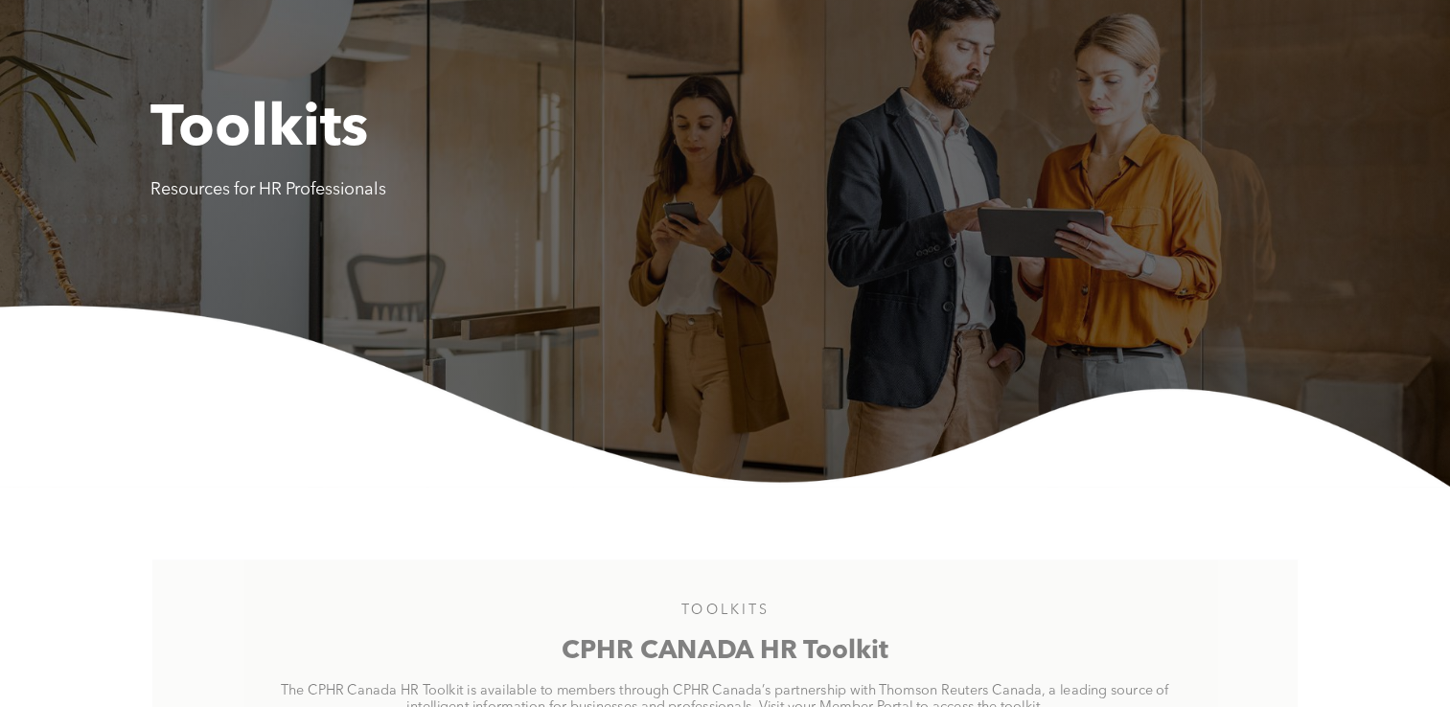
scroll to position [0, 0]
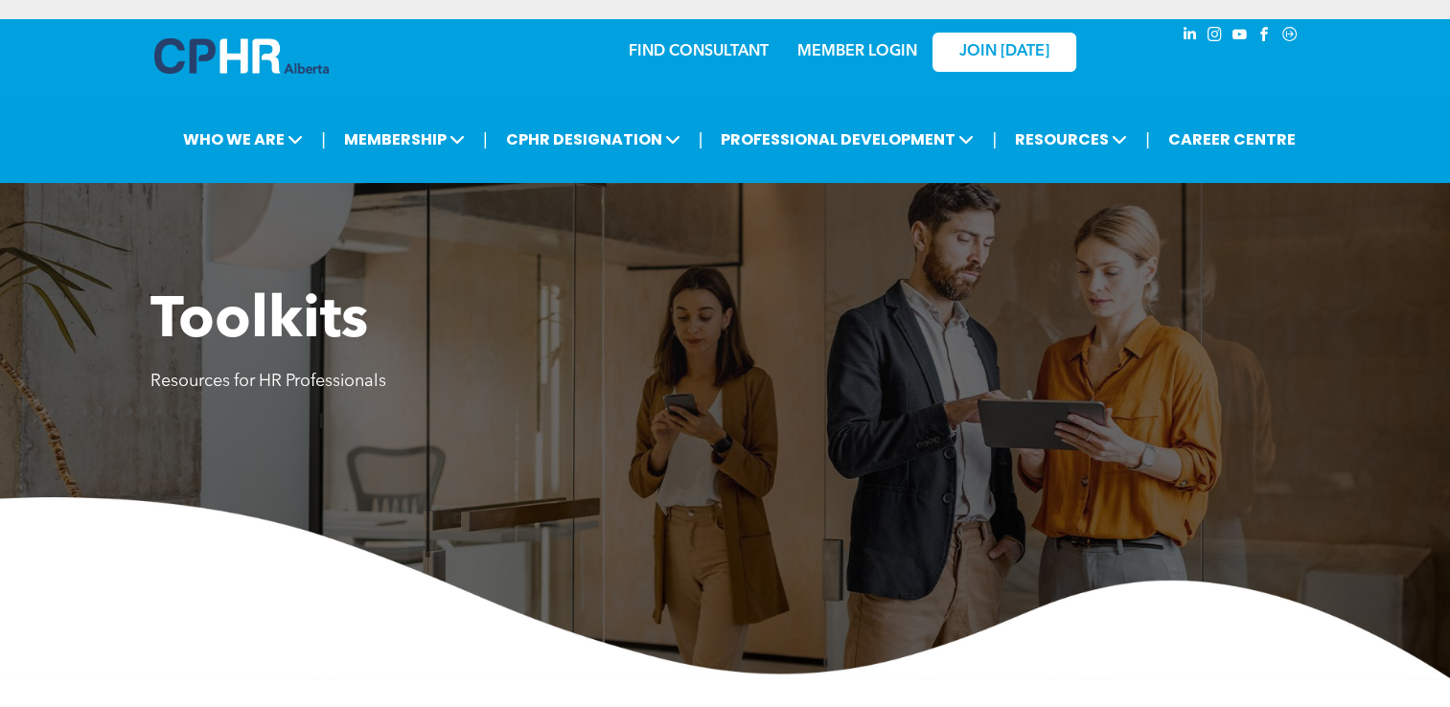
click at [812, 59] on link "MEMBER LOGIN" at bounding box center [858, 51] width 120 height 15
click at [1211, 138] on link "CAREER CENTRE" at bounding box center [1232, 139] width 139 height 35
